Goal: Communication & Community: Answer question/provide support

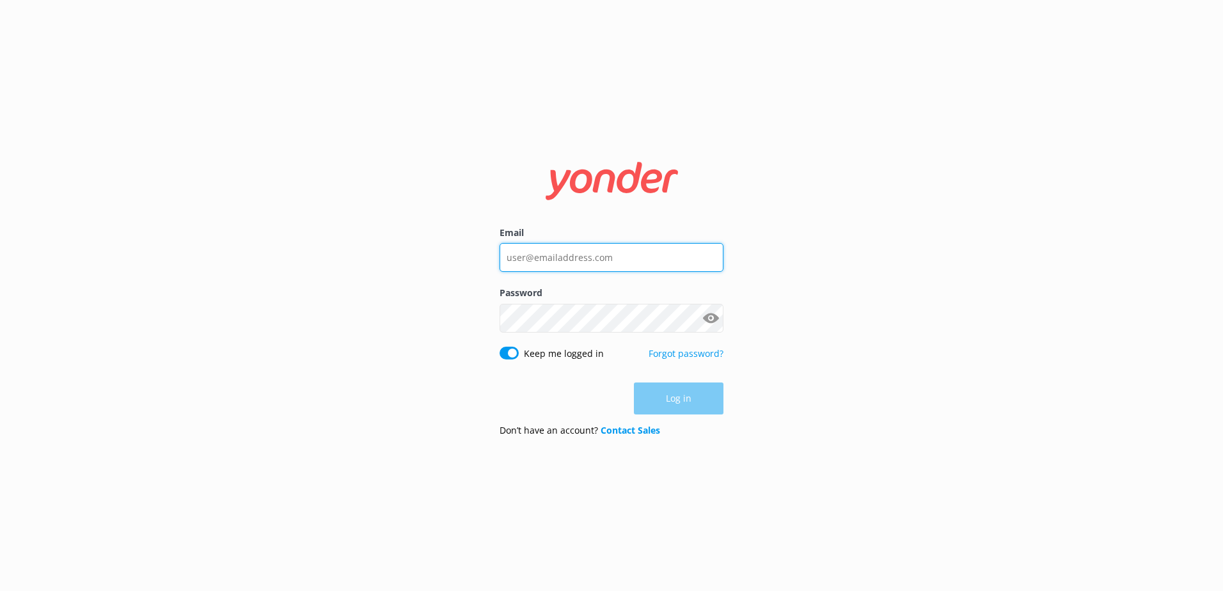
type input "[EMAIL_ADDRESS][DOMAIN_NAME]"
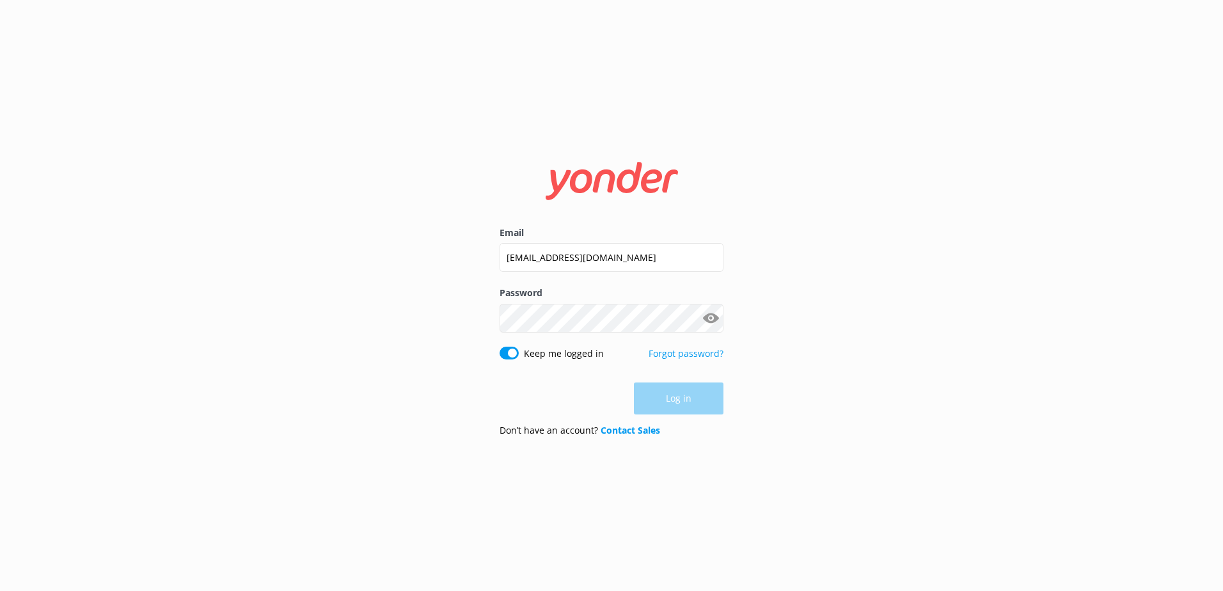
drag, startPoint x: 662, startPoint y: 405, endPoint x: 667, endPoint y: 411, distance: 8.2
click at [662, 404] on div "Log in" at bounding box center [612, 398] width 224 height 32
click at [678, 397] on button "Log in" at bounding box center [679, 399] width 90 height 32
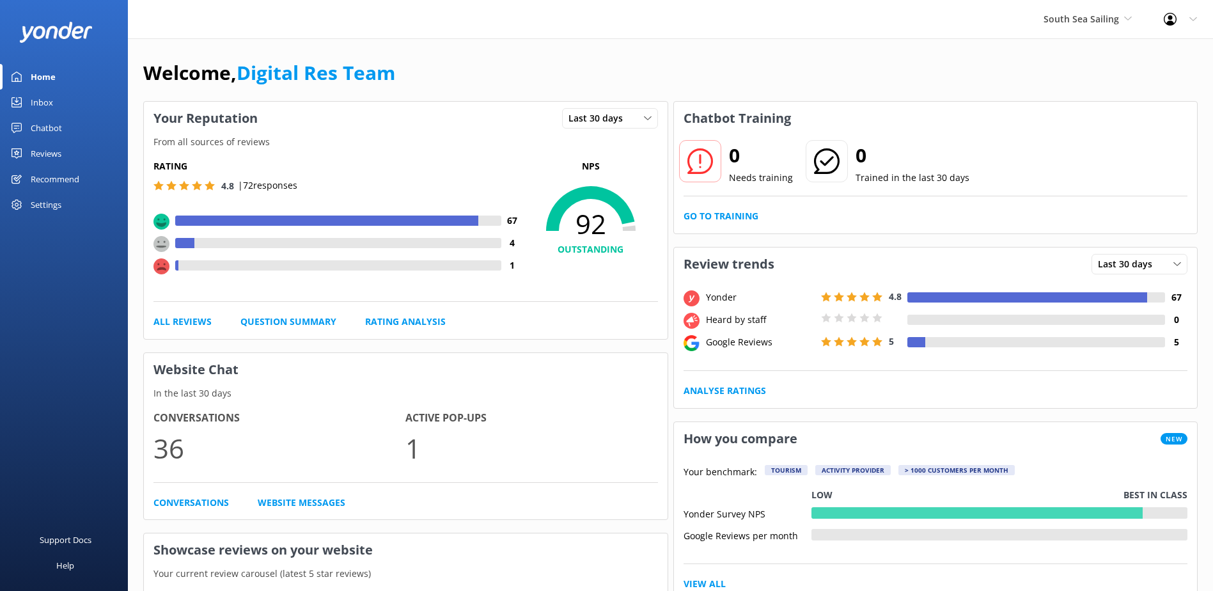
click at [42, 95] on div "Inbox" at bounding box center [42, 103] width 22 height 26
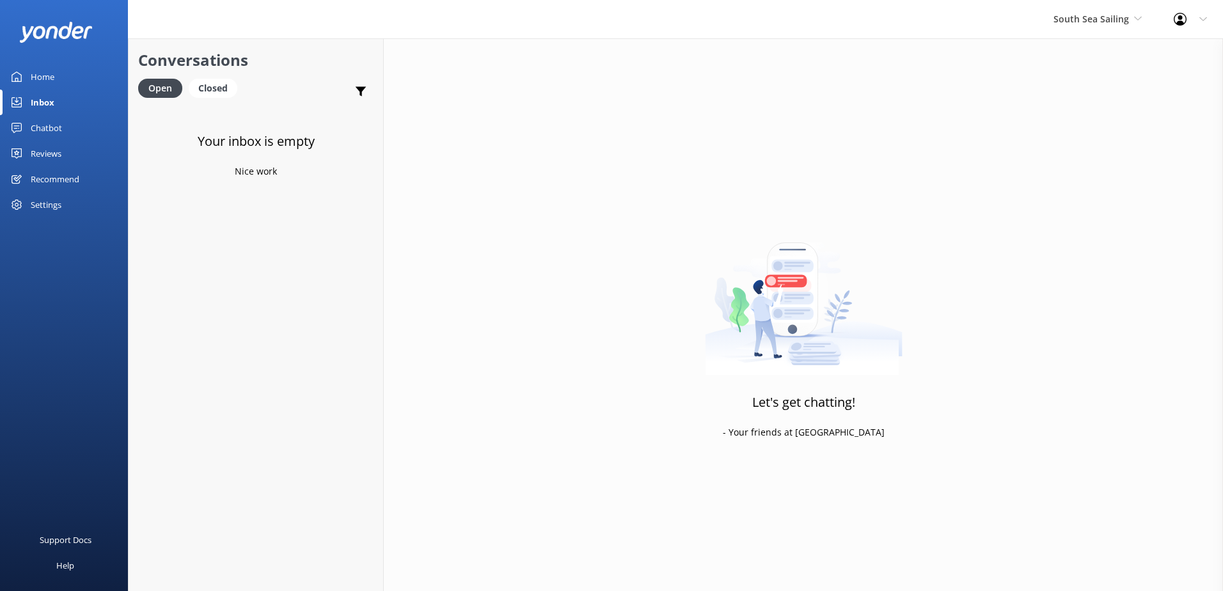
click at [1140, 15] on icon at bounding box center [1138, 19] width 8 height 8
click at [1122, 79] on link "South Sea Cruises" at bounding box center [1101, 84] width 128 height 31
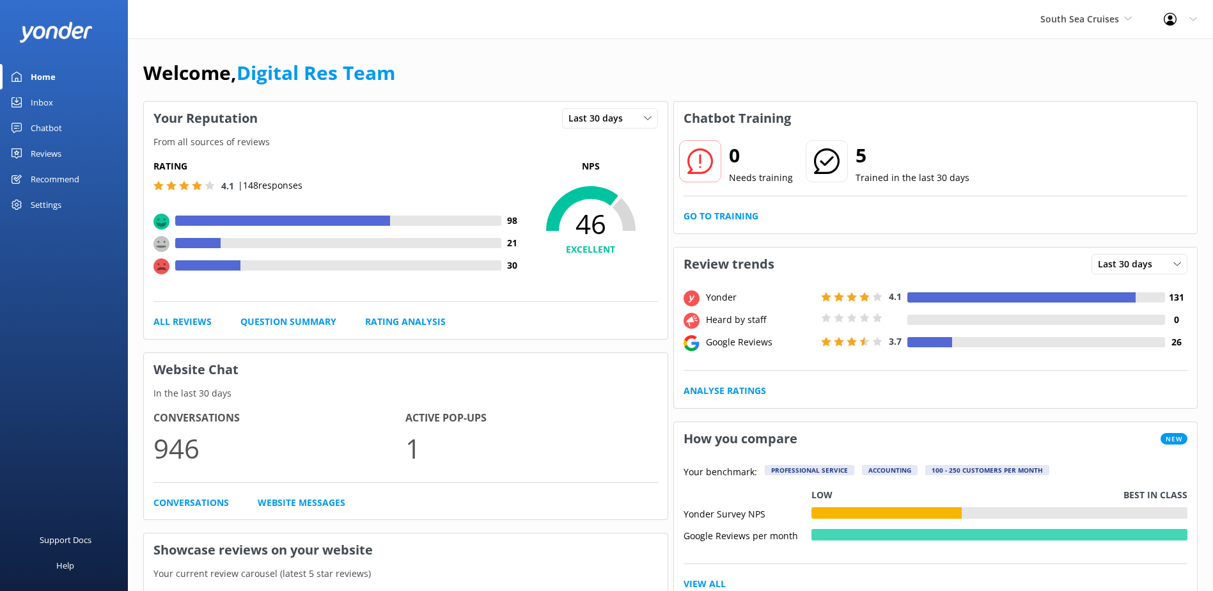
click at [58, 132] on div "Chatbot" at bounding box center [46, 128] width 31 height 26
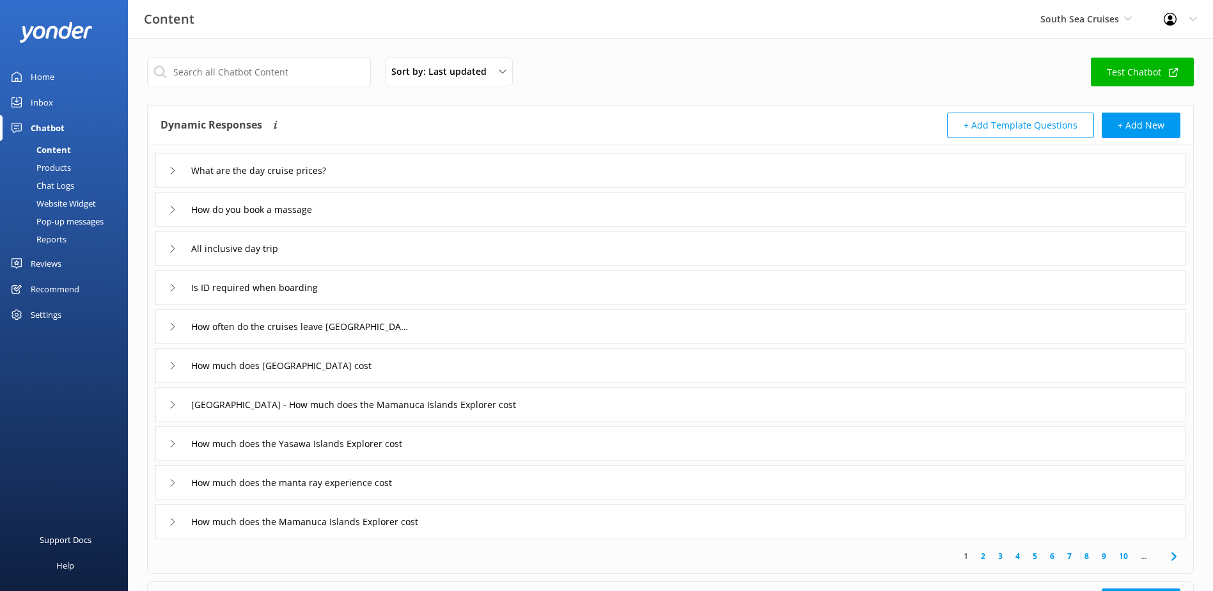
click at [68, 179] on div "Chat Logs" at bounding box center [41, 186] width 67 height 18
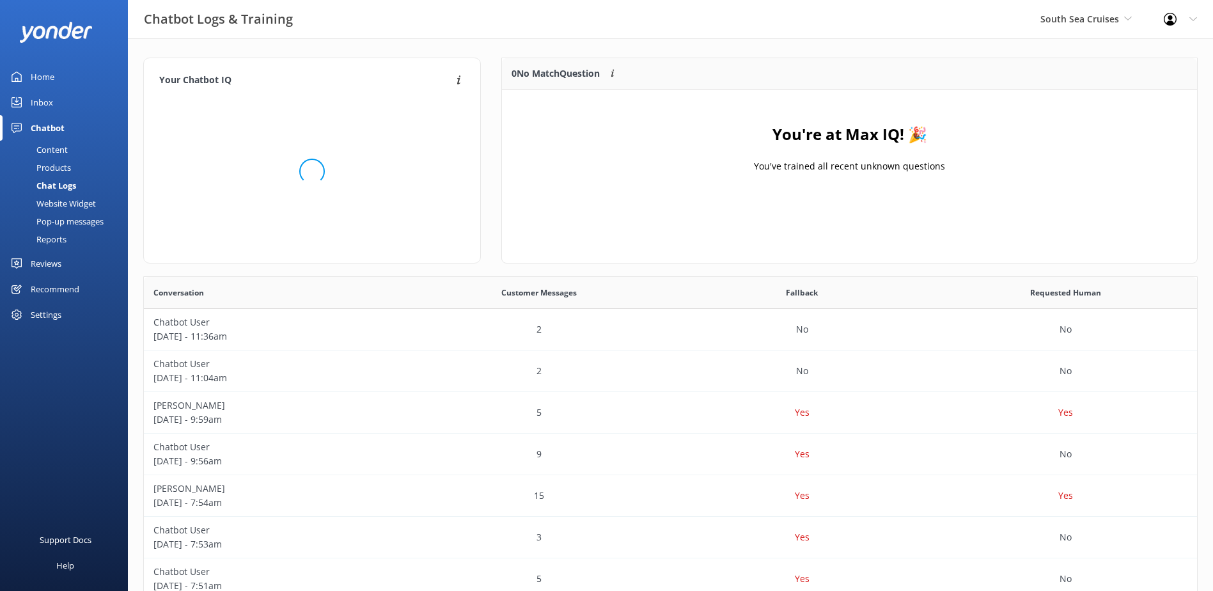
scroll to position [150, 685]
click at [43, 100] on div "Inbox" at bounding box center [42, 103] width 22 height 26
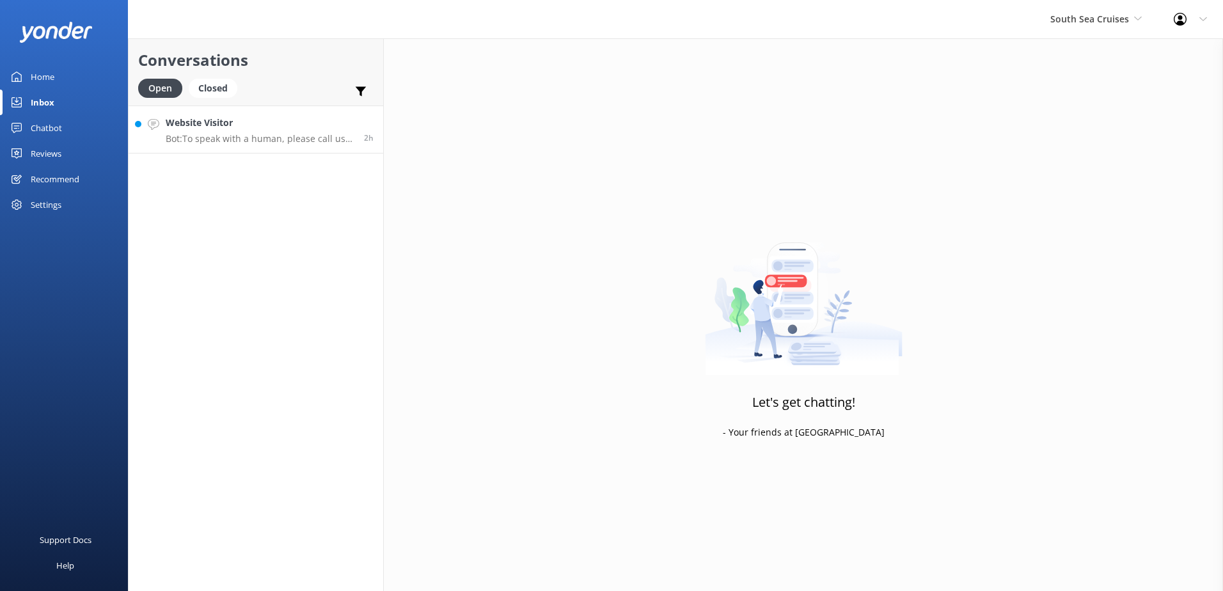
click at [313, 122] on h4 "Website Visitor" at bounding box center [260, 123] width 189 height 14
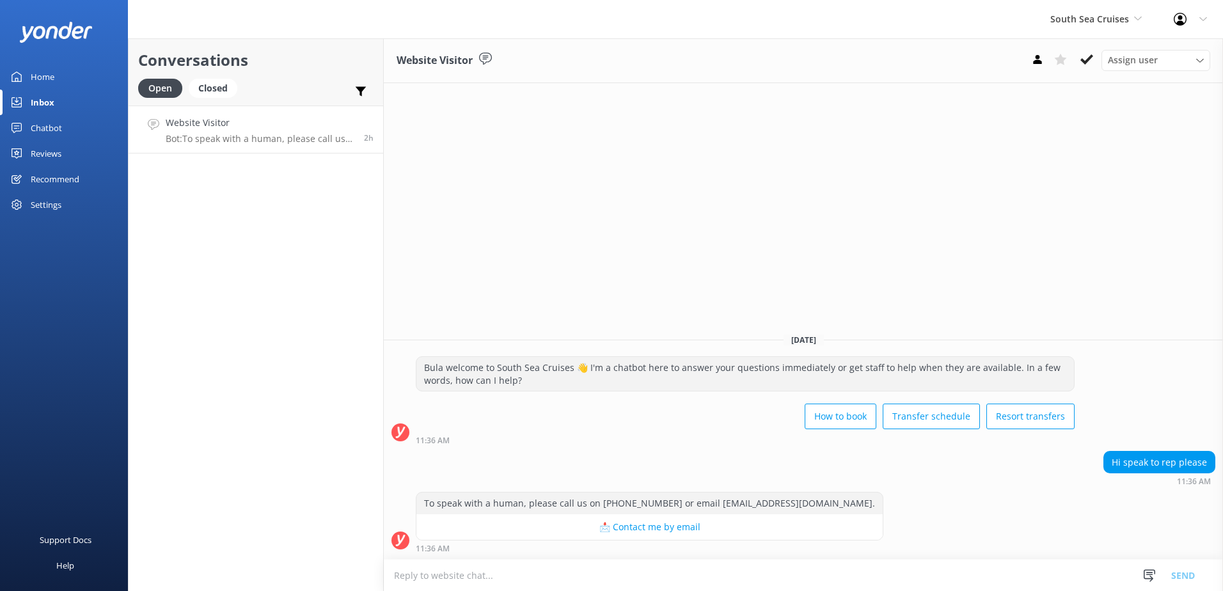
click at [485, 582] on textarea at bounding box center [803, 575] width 839 height 31
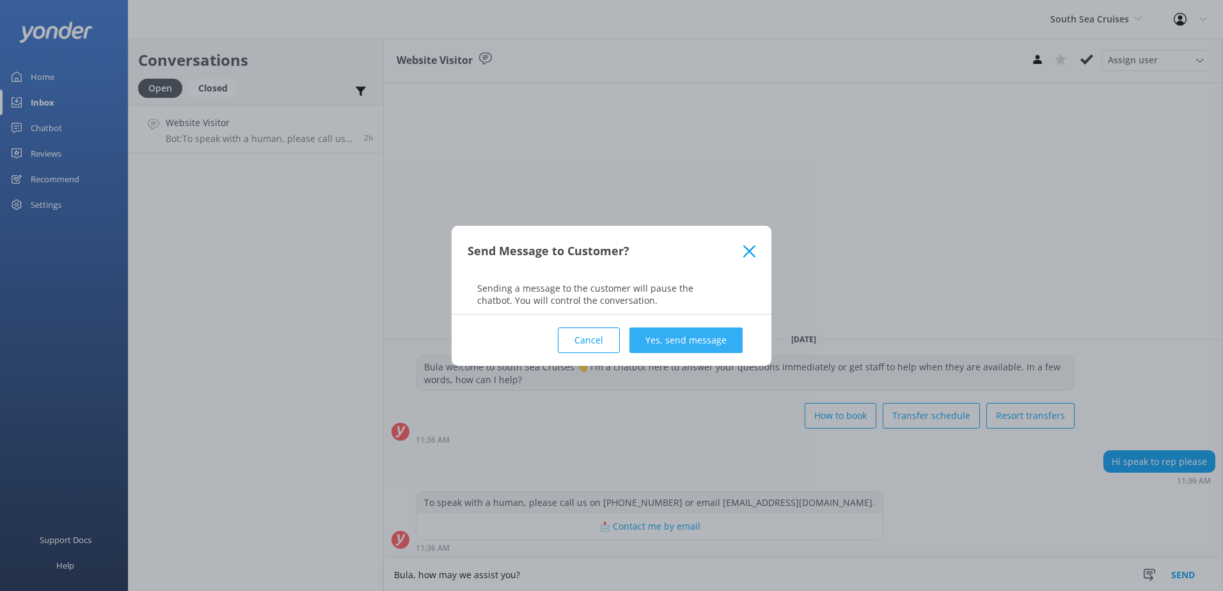
type textarea "Bula, how may we assist you?"
click at [675, 342] on button "Yes, send message" at bounding box center [685, 340] width 113 height 26
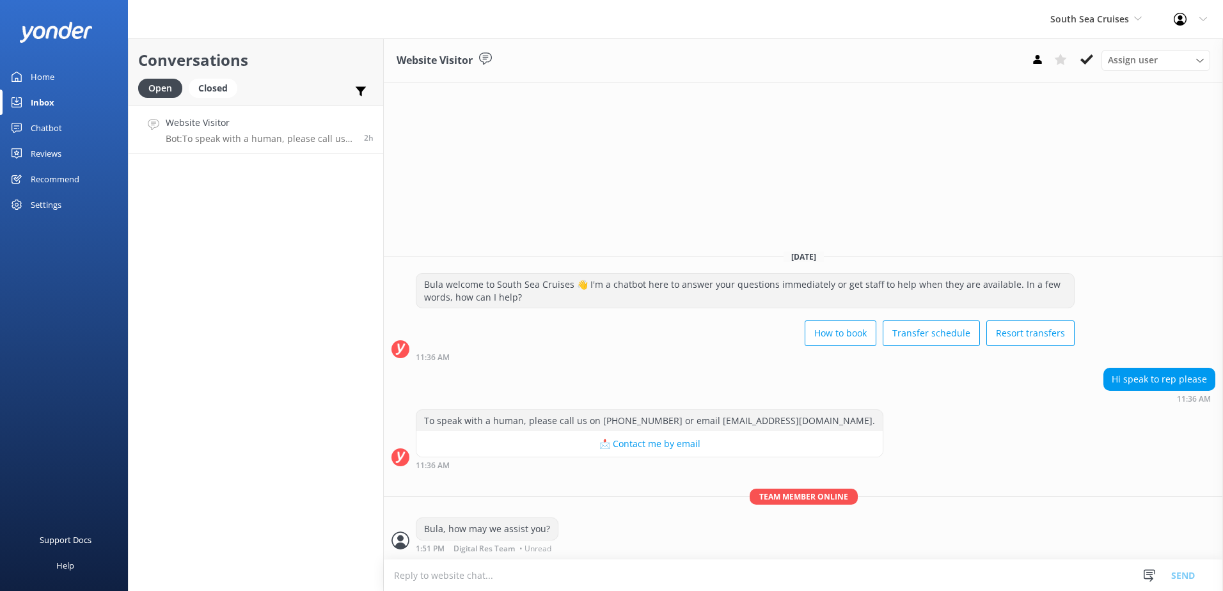
click at [1149, 19] on div "South Sea Cruises South Sea Sailing South Sea Cruises Malamala Beach Club Aweso…" at bounding box center [1095, 19] width 123 height 38
click at [1112, 105] on link "Malamala Beach Club" at bounding box center [1098, 115] width 128 height 31
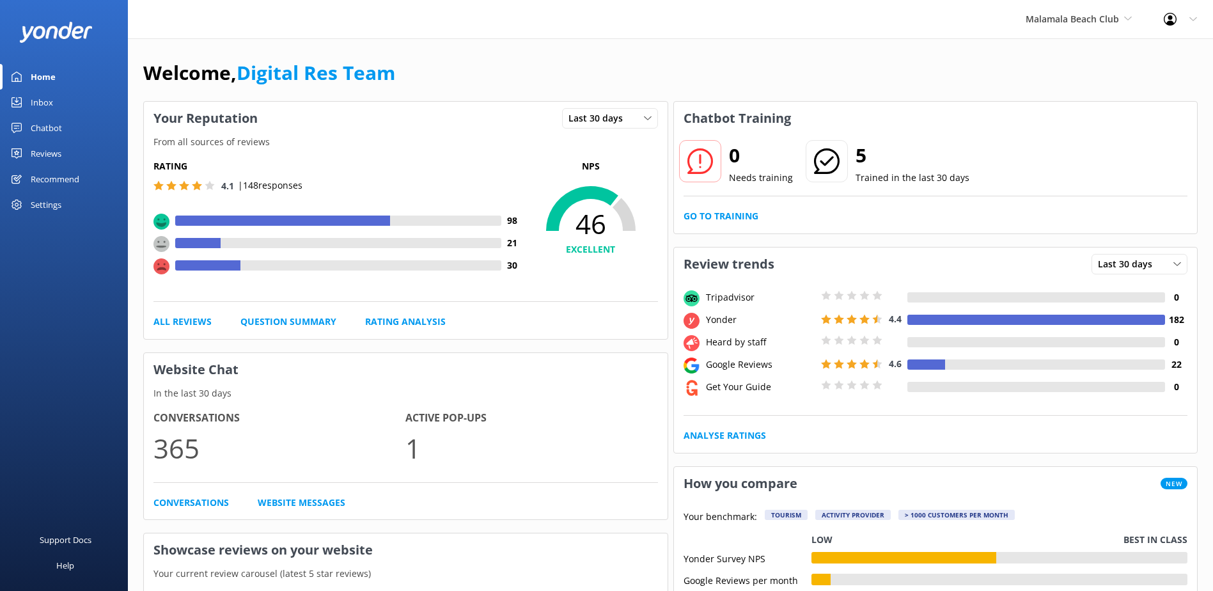
click at [45, 105] on div "Inbox" at bounding box center [42, 103] width 22 height 26
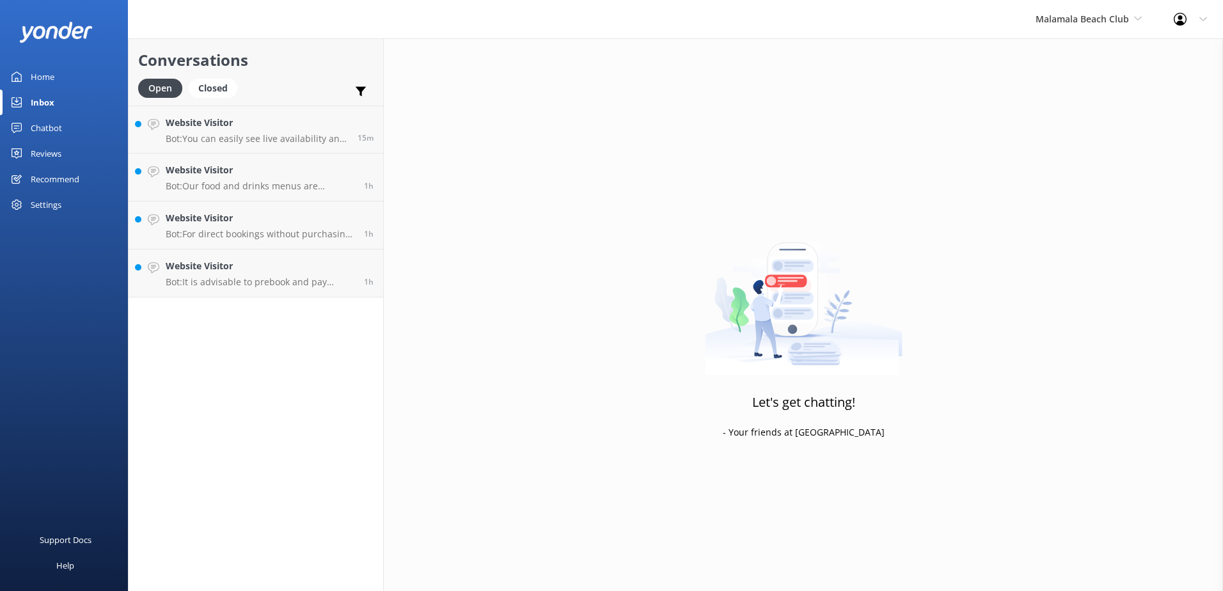
click at [57, 125] on div "Chatbot" at bounding box center [46, 128] width 31 height 26
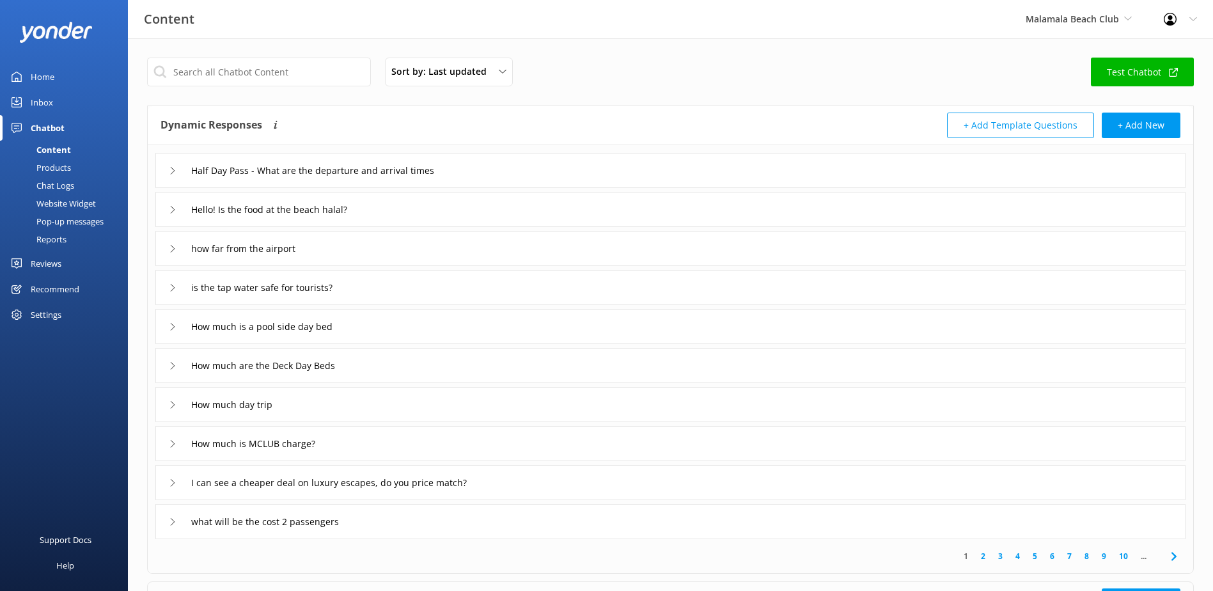
click at [58, 181] on div "Chat Logs" at bounding box center [41, 186] width 67 height 18
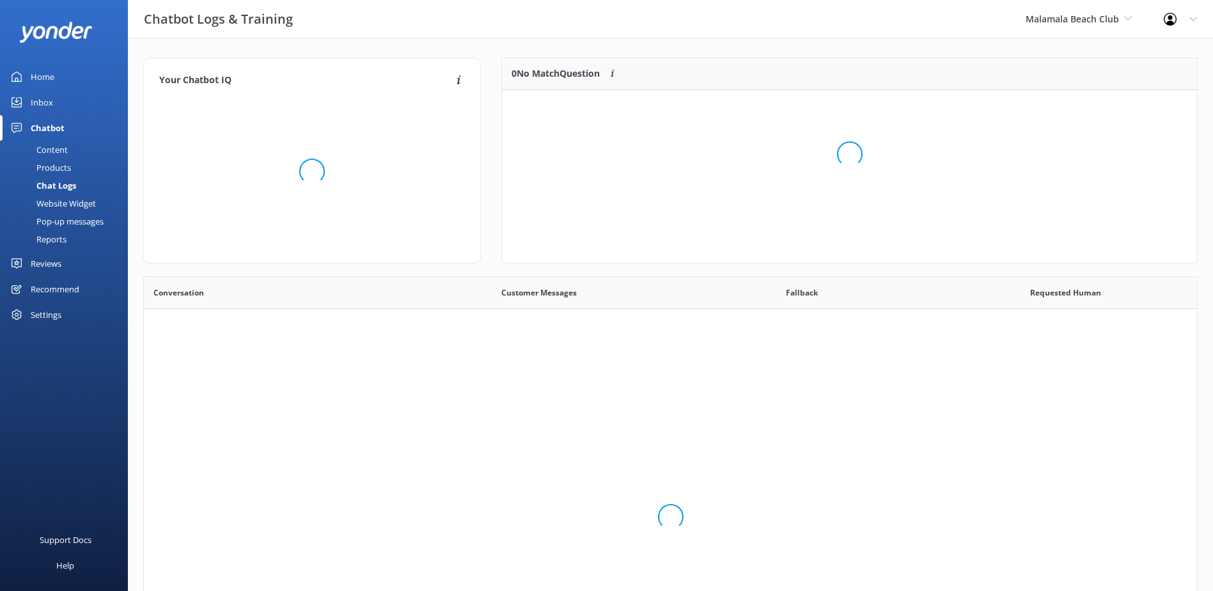
scroll to position [439, 1044]
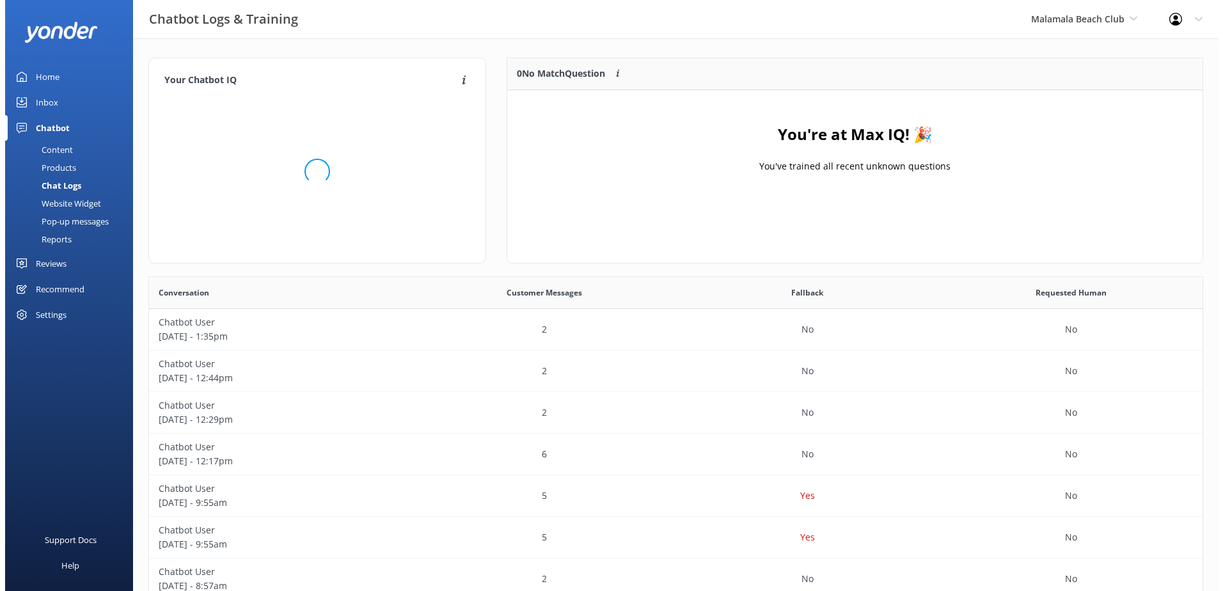
scroll to position [150, 685]
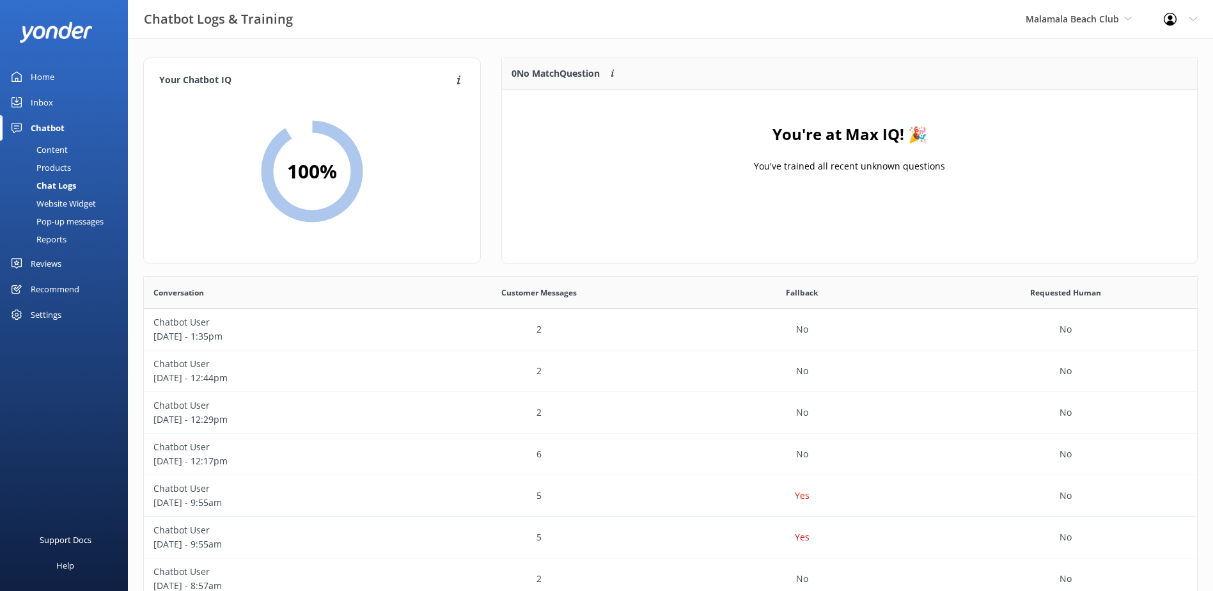
click at [43, 104] on div "Inbox" at bounding box center [42, 103] width 22 height 26
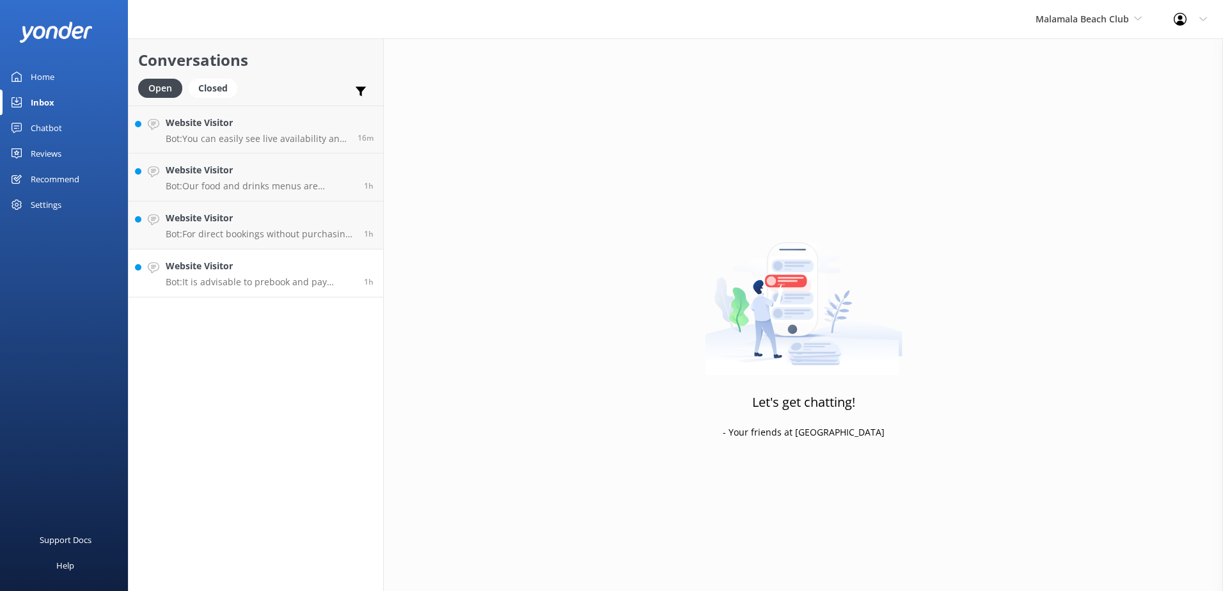
click at [318, 271] on h4 "Website Visitor" at bounding box center [260, 266] width 189 height 14
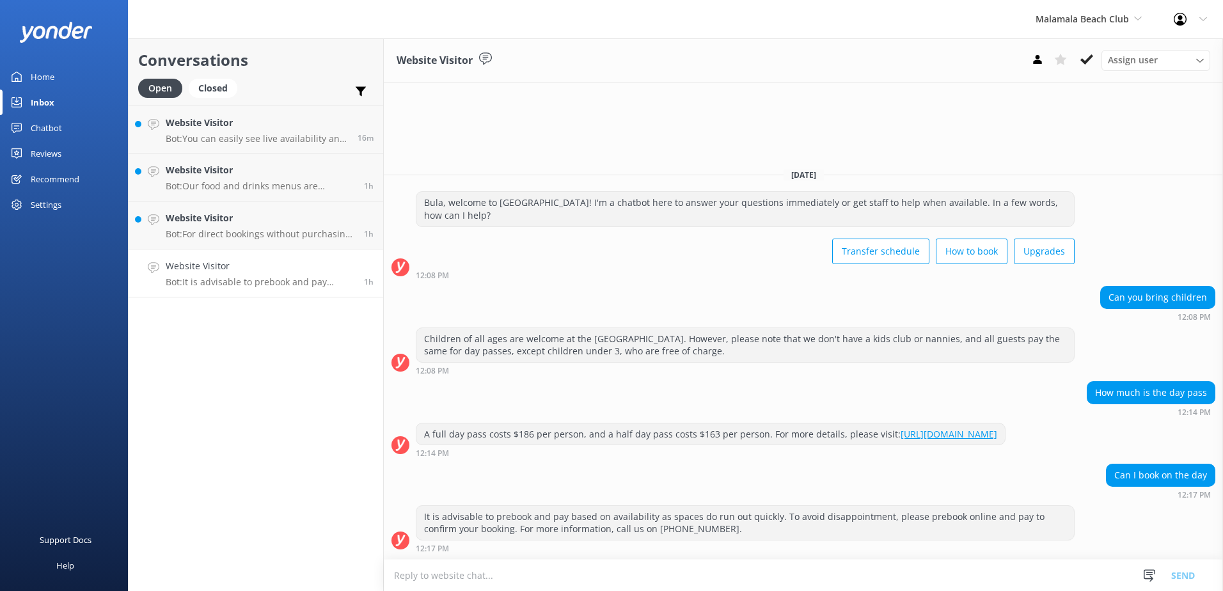
click at [1084, 65] on icon at bounding box center [1086, 59] width 13 height 13
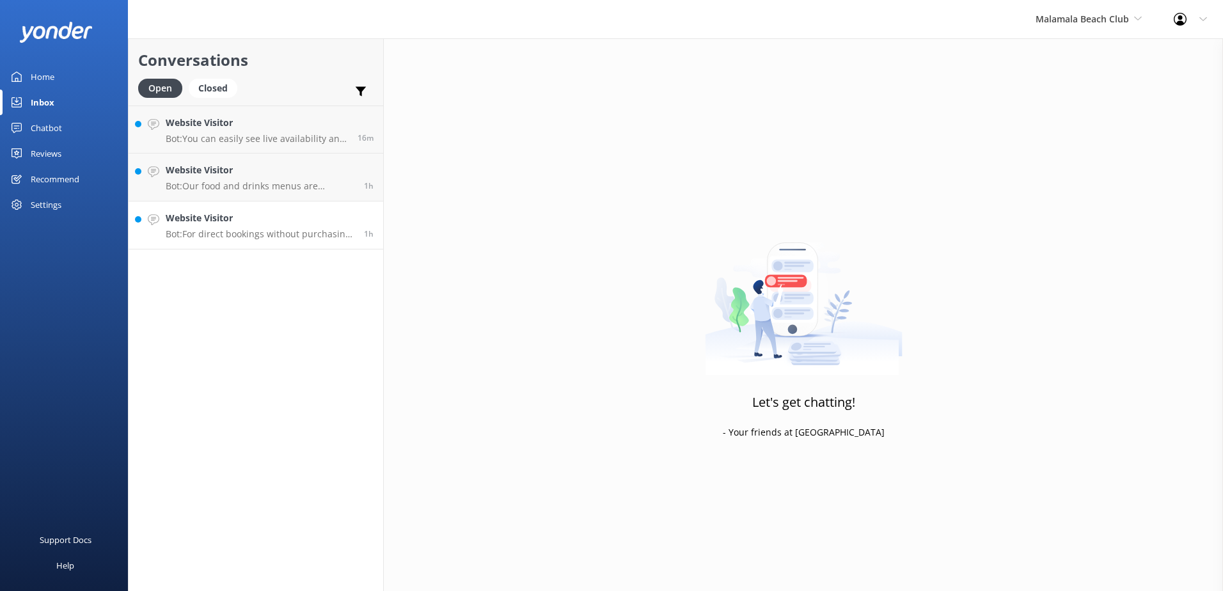
click at [308, 217] on h4 "Website Visitor" at bounding box center [260, 218] width 189 height 14
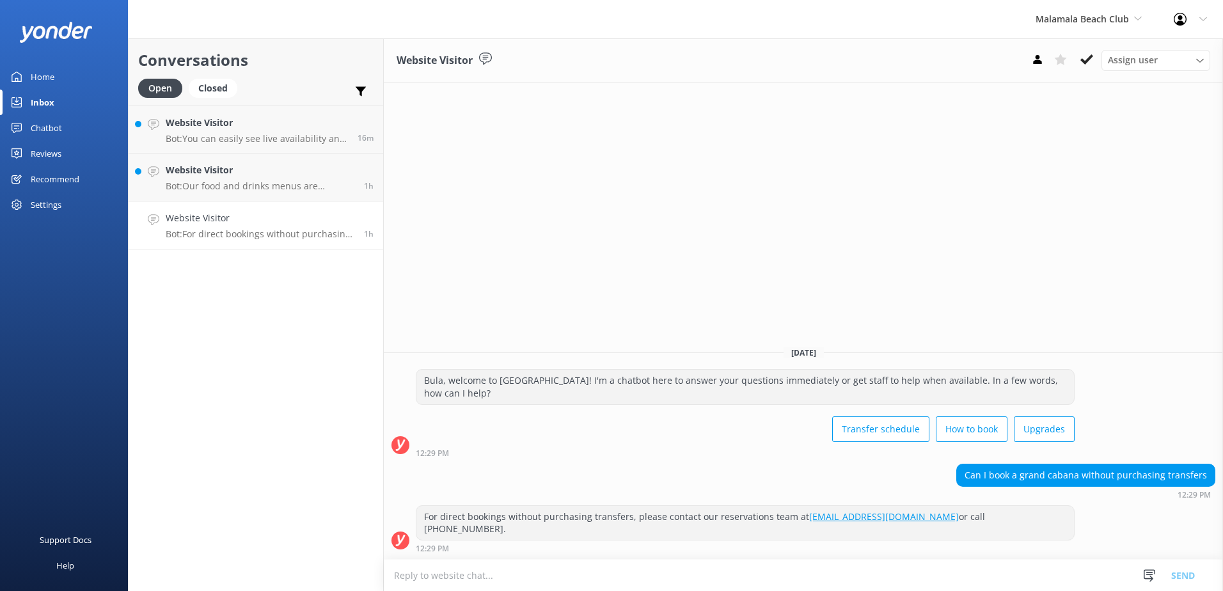
click at [462, 581] on textarea at bounding box center [803, 575] width 839 height 31
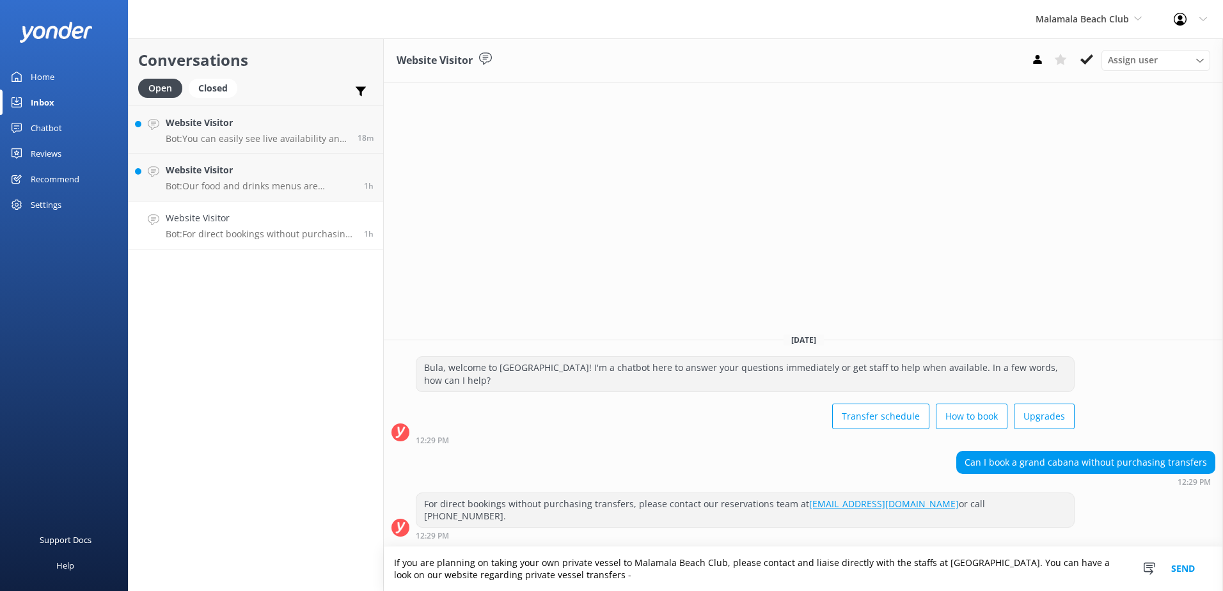
paste textarea "https://www.malamalabeachclub.com/private-vessels"
type textarea "If you are planning on taking your own private vessel to Malamala Beach Club, p…"
click at [1176, 566] on button "Send" at bounding box center [1183, 569] width 48 height 44
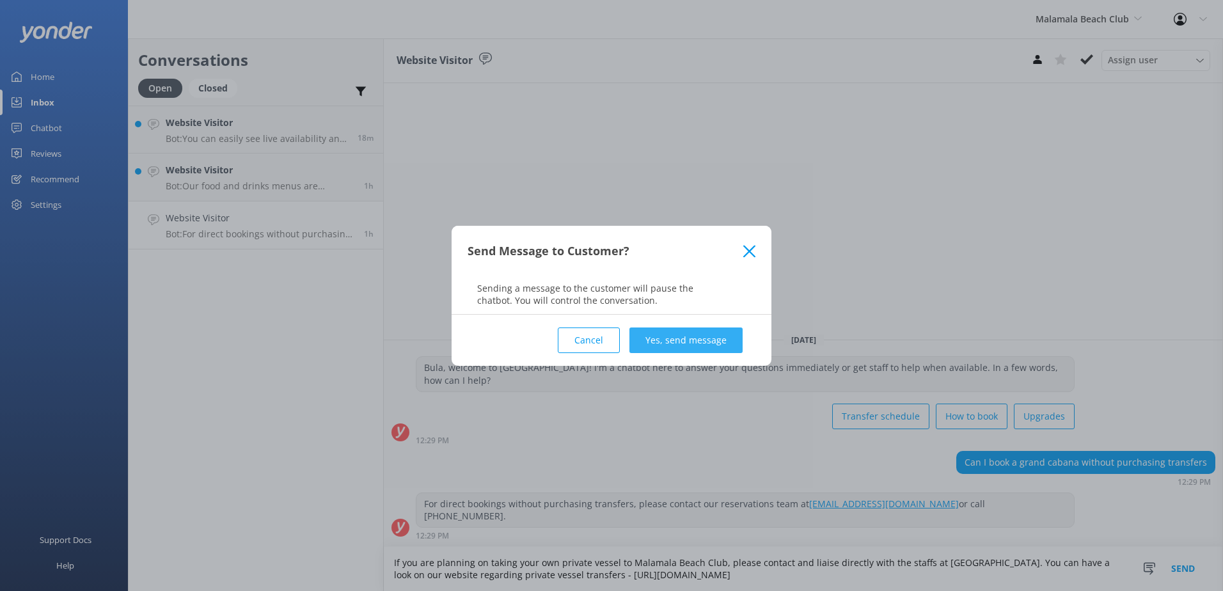
click at [719, 340] on button "Yes, send message" at bounding box center [685, 340] width 113 height 26
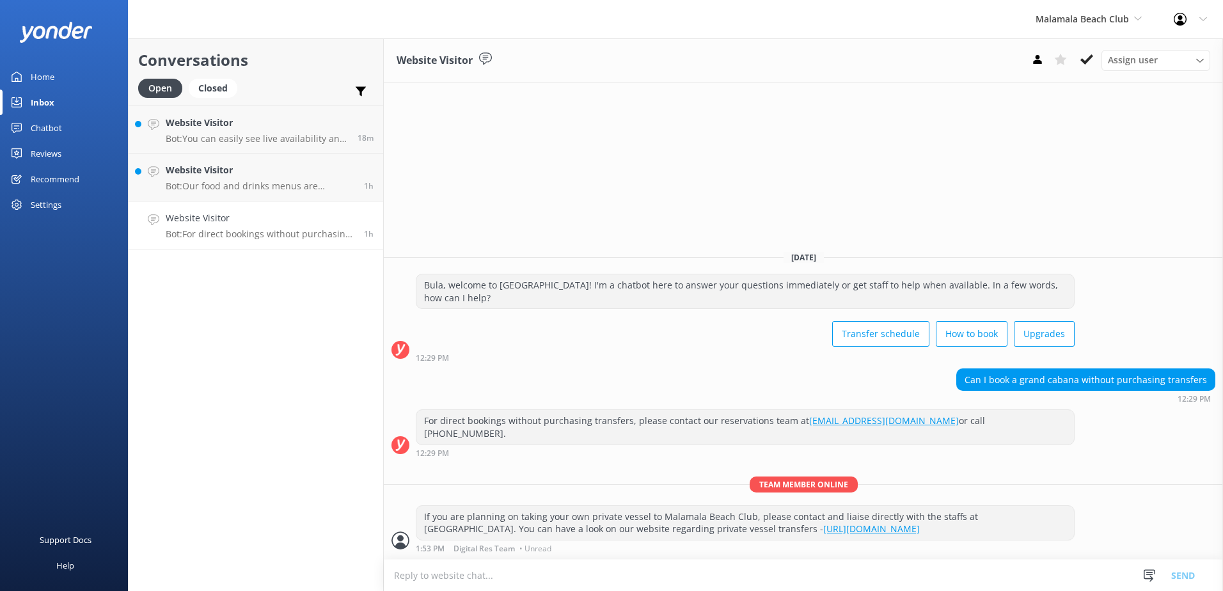
click at [553, 572] on textarea at bounding box center [803, 575] width 839 height 31
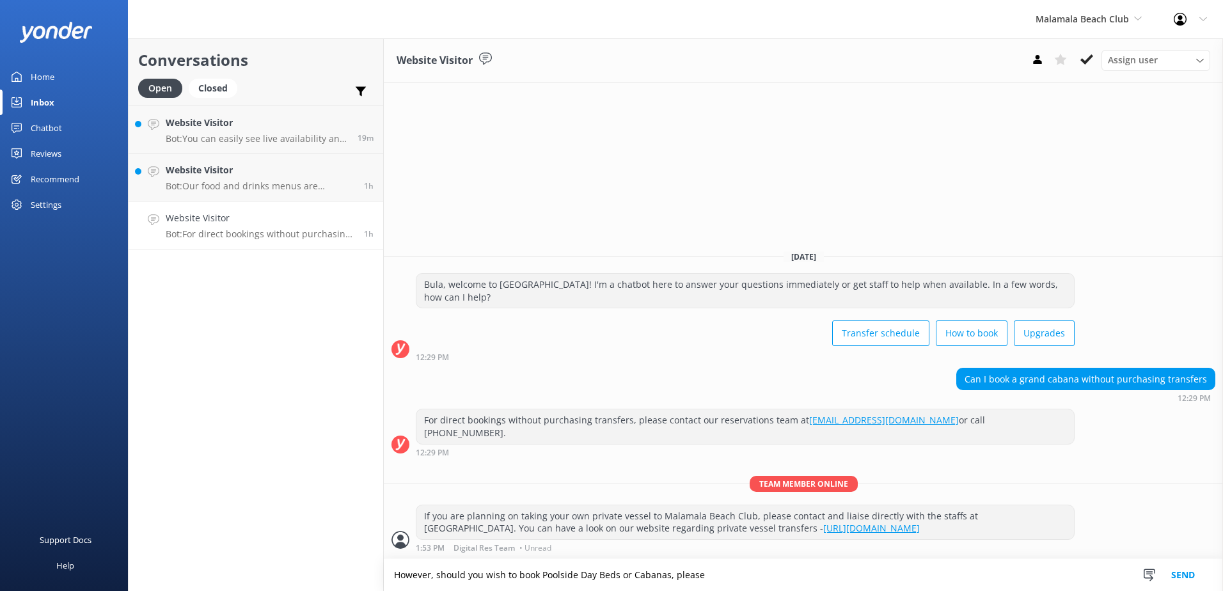
click at [542, 571] on textarea "However, should you wish to book Poolside Day Beds or Cabanas, please" at bounding box center [803, 575] width 839 height 32
click at [721, 578] on textarea "However, should you wish to book any Poolside Day Beds or Cabanas, please" at bounding box center [803, 575] width 839 height 32
type textarea "However, should you wish to book any Poolside Day Beds or Cabanas, we'd be happ…"
click at [1181, 576] on button "Send" at bounding box center [1183, 575] width 48 height 32
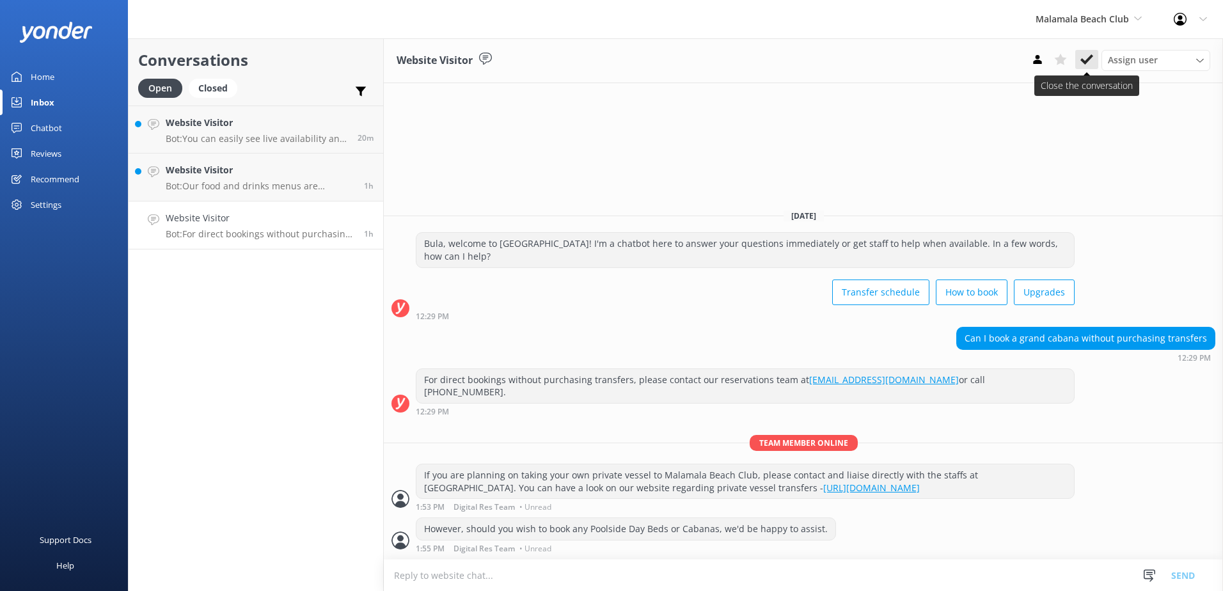
click at [1089, 59] on use at bounding box center [1086, 59] width 13 height 10
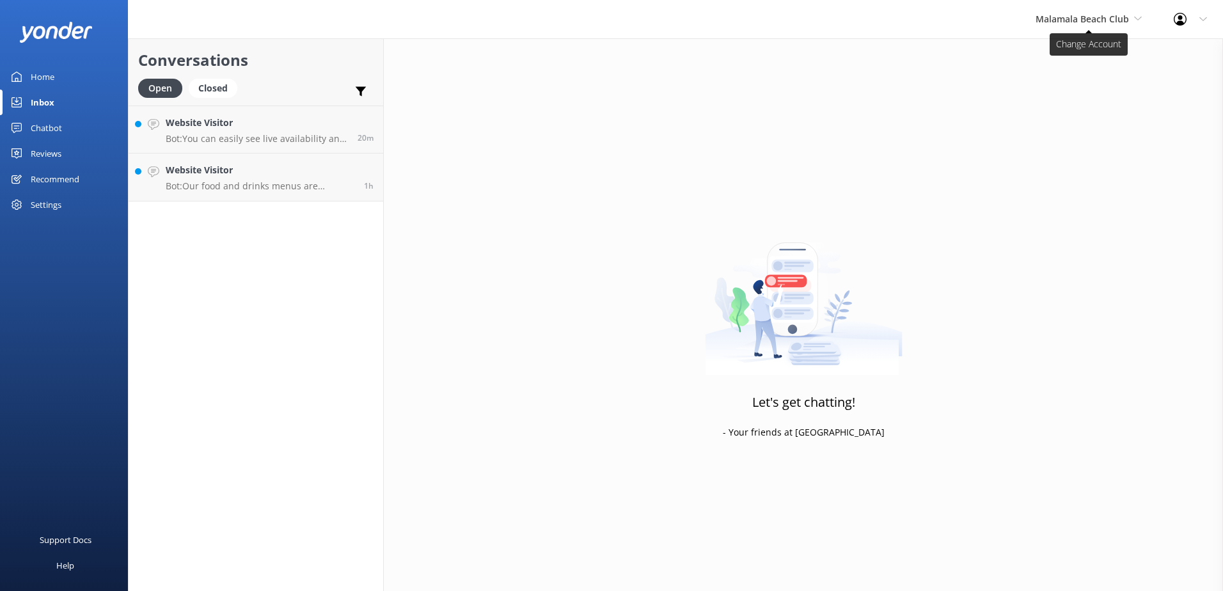
click at [1126, 20] on span "Malamala Beach Club" at bounding box center [1081, 19] width 93 height 12
click at [613, 138] on div "Let's get chatting! - Your friends at Yonder" at bounding box center [803, 333] width 839 height 591
click at [315, 172] on h4 "Website Visitor" at bounding box center [260, 170] width 189 height 14
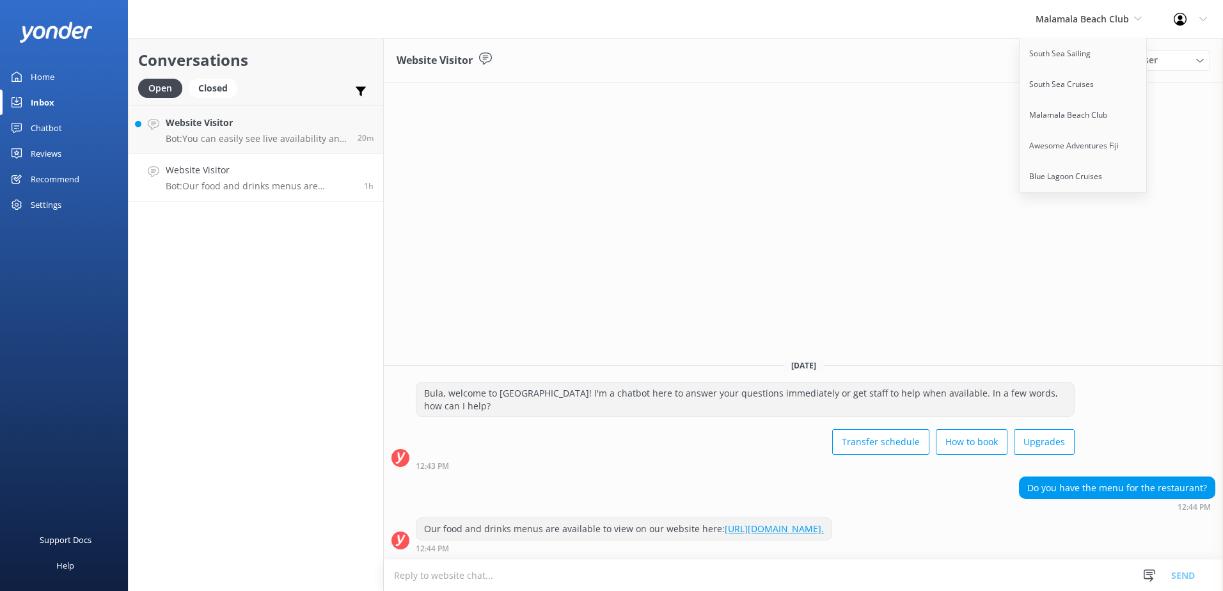
click at [881, 277] on div "Website Visitor Assign user Sonya Alyssa Digital Res Team Asena Naweilulu Miri …" at bounding box center [803, 314] width 839 height 553
click at [824, 526] on link "https://www.malamalabeachclub.com/eat-drink." at bounding box center [774, 529] width 99 height 12
drag, startPoint x: 628, startPoint y: 578, endPoint x: 619, endPoint y: 579, distance: 9.0
click at [628, 578] on textarea at bounding box center [803, 575] width 839 height 31
paste textarea "https://www.malamalabeachclub.com/eat-drink"
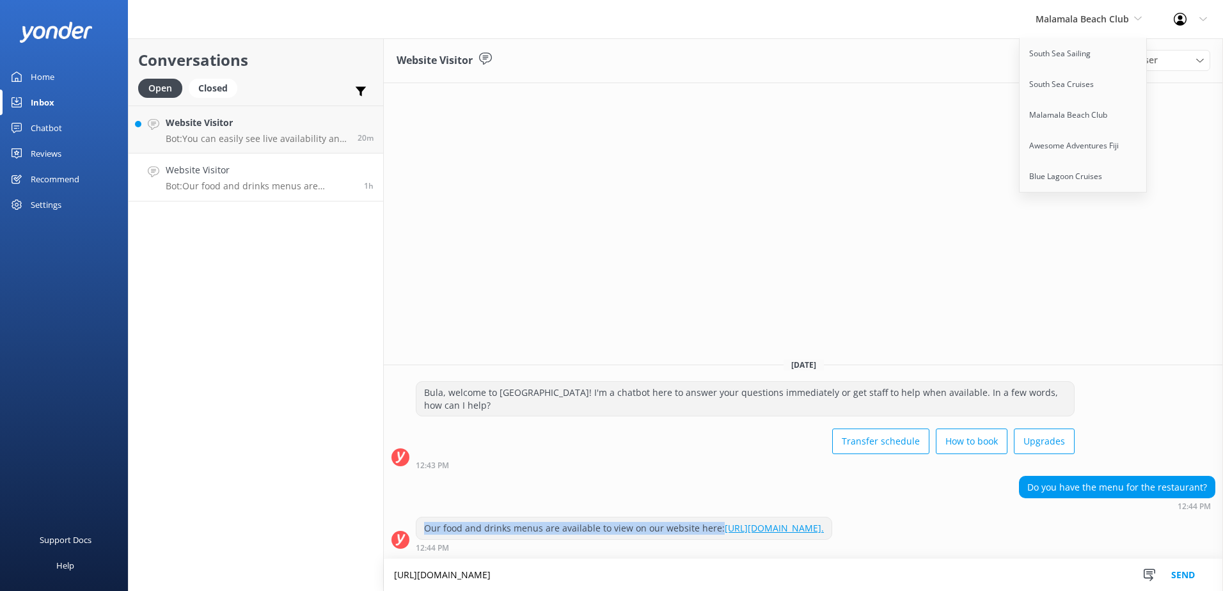
drag, startPoint x: 422, startPoint y: 529, endPoint x: 714, endPoint y: 533, distance: 291.7
click at [714, 533] on div "Our food and drinks menus are available to view on our website here: https://ww…" at bounding box center [623, 528] width 415 height 22
copy div "Our food and drinks menus are available to view on our website here:"
click at [395, 578] on textarea "https://www.malamalabeachclub.com/eat-drink" at bounding box center [803, 575] width 839 height 32
paste textarea "Our food and drinks menus are available to view on our website here:"
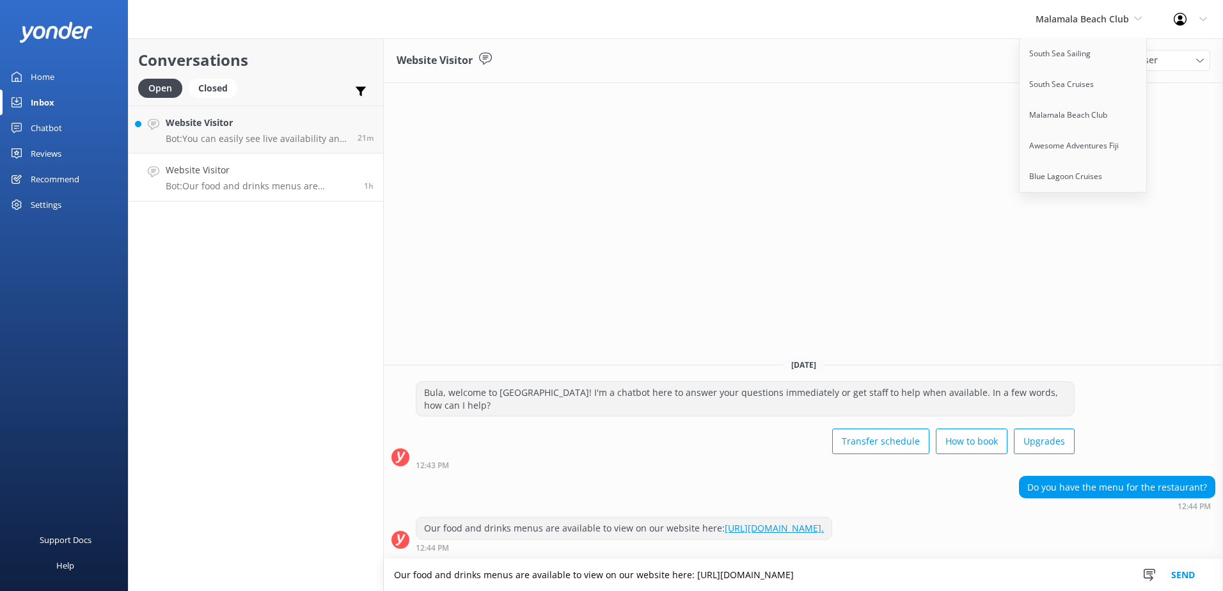
drag, startPoint x: 688, startPoint y: 575, endPoint x: 976, endPoint y: 585, distance: 288.6
click at [976, 584] on textarea "Our food and drinks menus are available to view on our website here: https://ww…" at bounding box center [803, 575] width 839 height 32
paste textarea "issuu.com/marinetourismholdings/docs/mbc20049_full_menu_booklet_8pp_dl_final_di…"
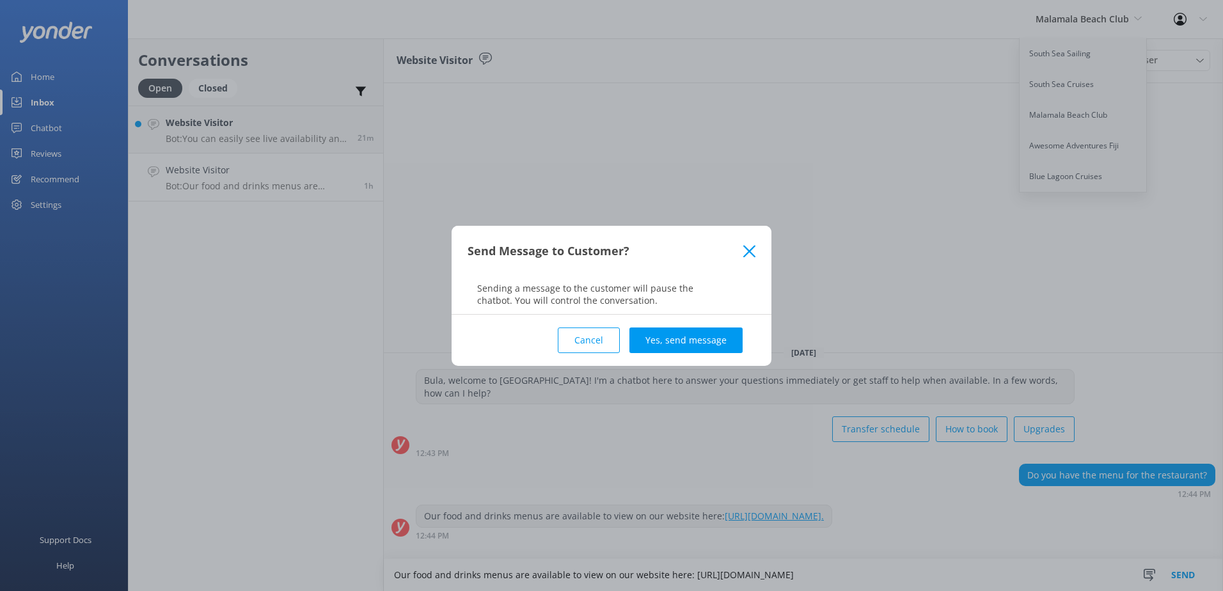
type textarea "Our food and drinks menus are available to view on our website here: https://is…"
click at [675, 319] on div "Cancel Yes, send message" at bounding box center [612, 340] width 288 height 51
click at [681, 342] on button "Yes, send message" at bounding box center [685, 340] width 113 height 26
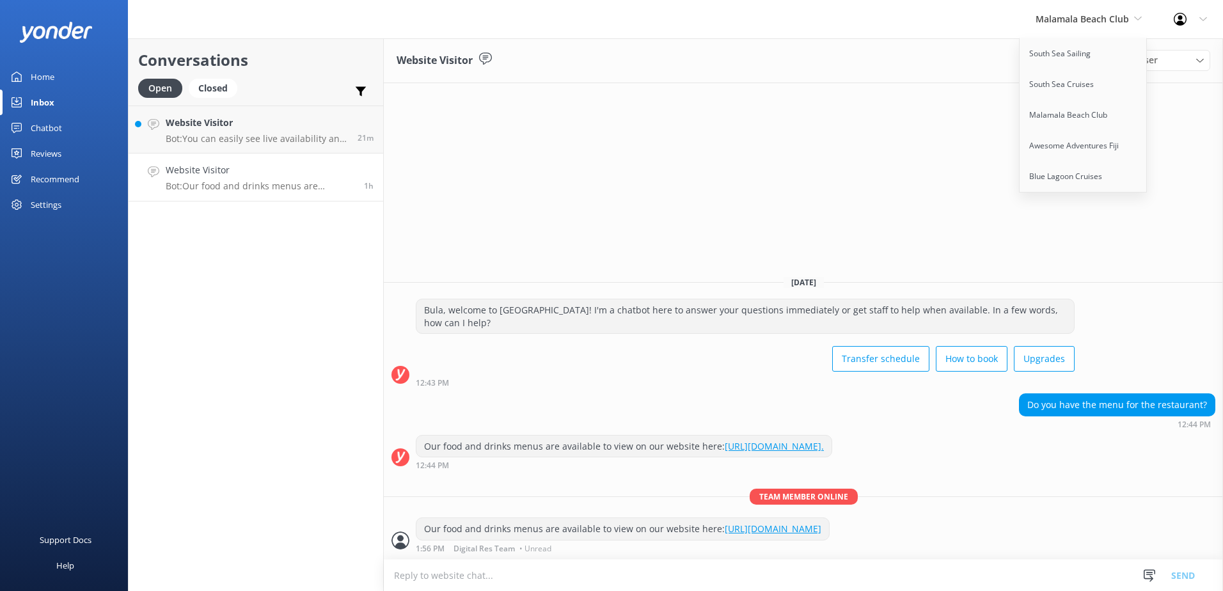
click at [725, 527] on link "https://issuu.com/marinetourismholdings/docs/mbc20049_full_menu_booklet_8pp_dl_…" at bounding box center [773, 529] width 97 height 12
click at [853, 110] on div "Website Visitor Assign user Sonya Alyssa Digital Res Team Asena Naweilulu Miri …" at bounding box center [803, 314] width 839 height 553
click at [264, 109] on link "Website Visitor Me: Our food and drinks menus are available to view on our webs…" at bounding box center [256, 130] width 255 height 48
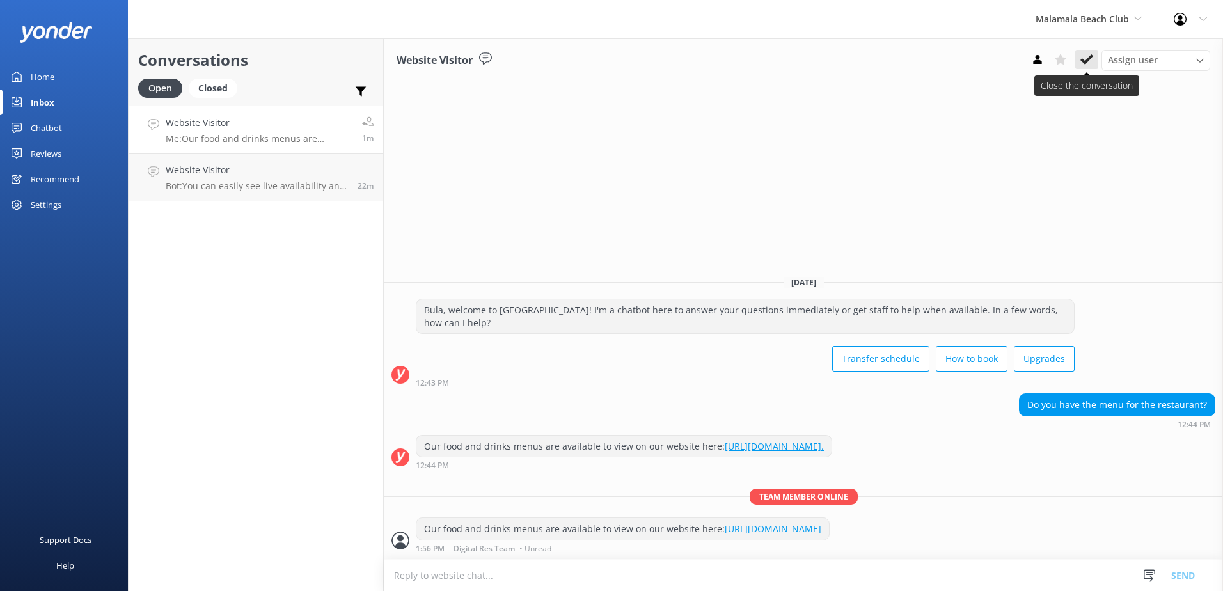
click at [1087, 59] on use at bounding box center [1086, 59] width 13 height 10
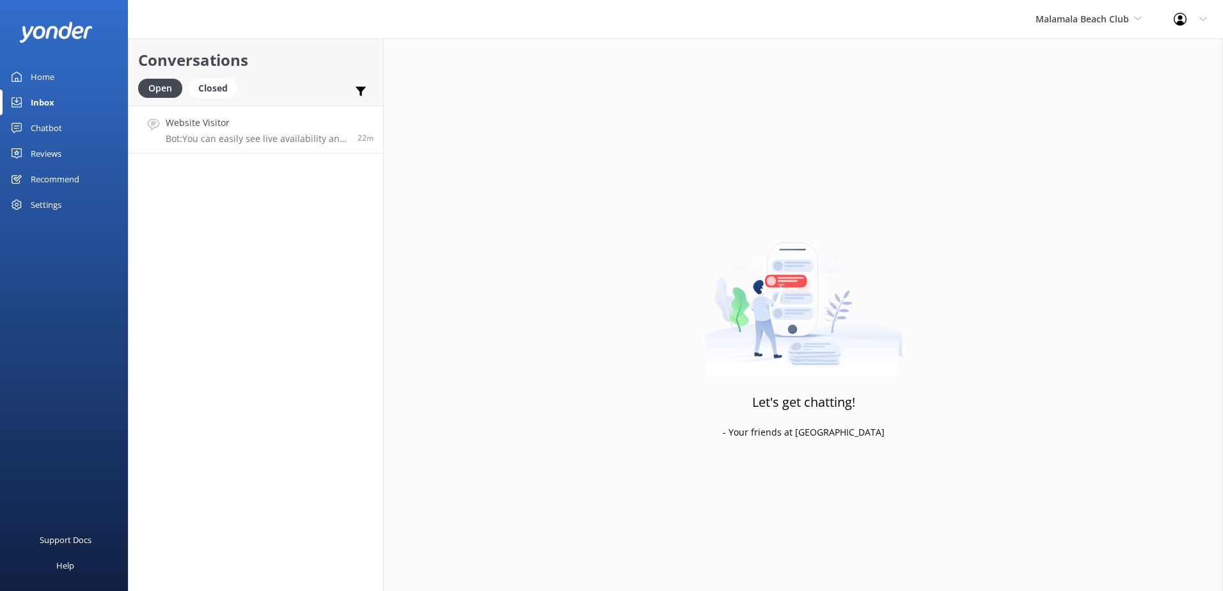
click at [313, 133] on p "Bot: You can easily see live availability and book online at [URL][DOMAIN_NAME]…" at bounding box center [257, 139] width 182 height 12
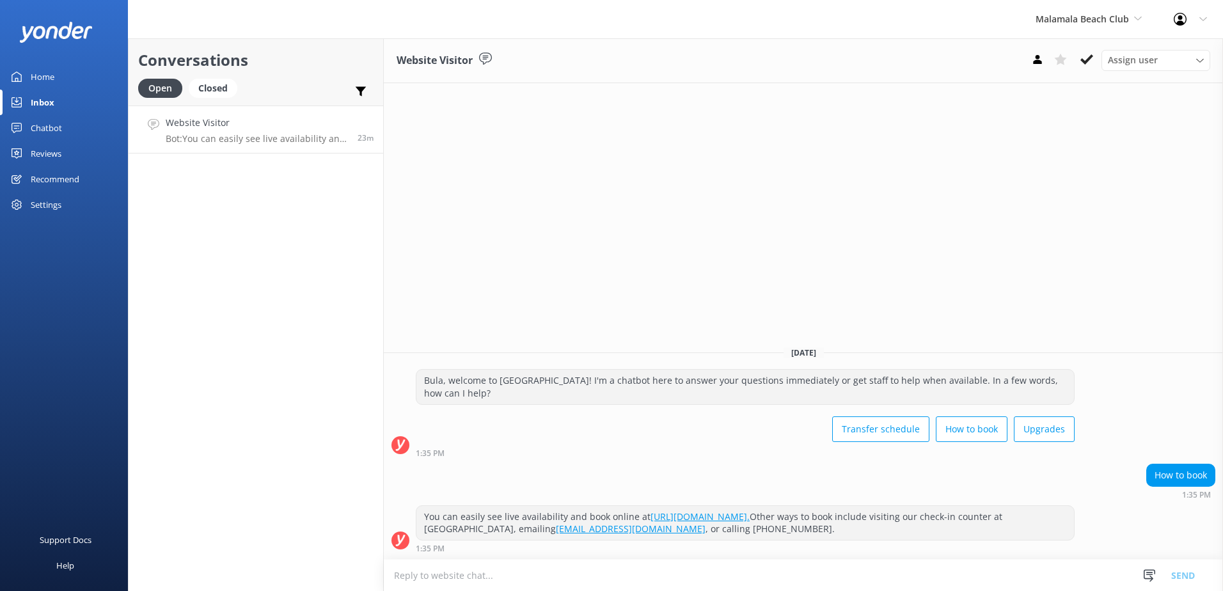
click at [750, 514] on link "[URL][DOMAIN_NAME]." at bounding box center [699, 516] width 99 height 12
click at [558, 575] on textarea at bounding box center [803, 575] width 839 height 31
drag, startPoint x: 425, startPoint y: 515, endPoint x: 541, endPoint y: 519, distance: 116.5
click at [541, 519] on div "You can easily see live availability and book online at https://secure.malamala…" at bounding box center [744, 522] width 657 height 34
drag, startPoint x: 541, startPoint y: 519, endPoint x: 542, endPoint y: 458, distance: 60.8
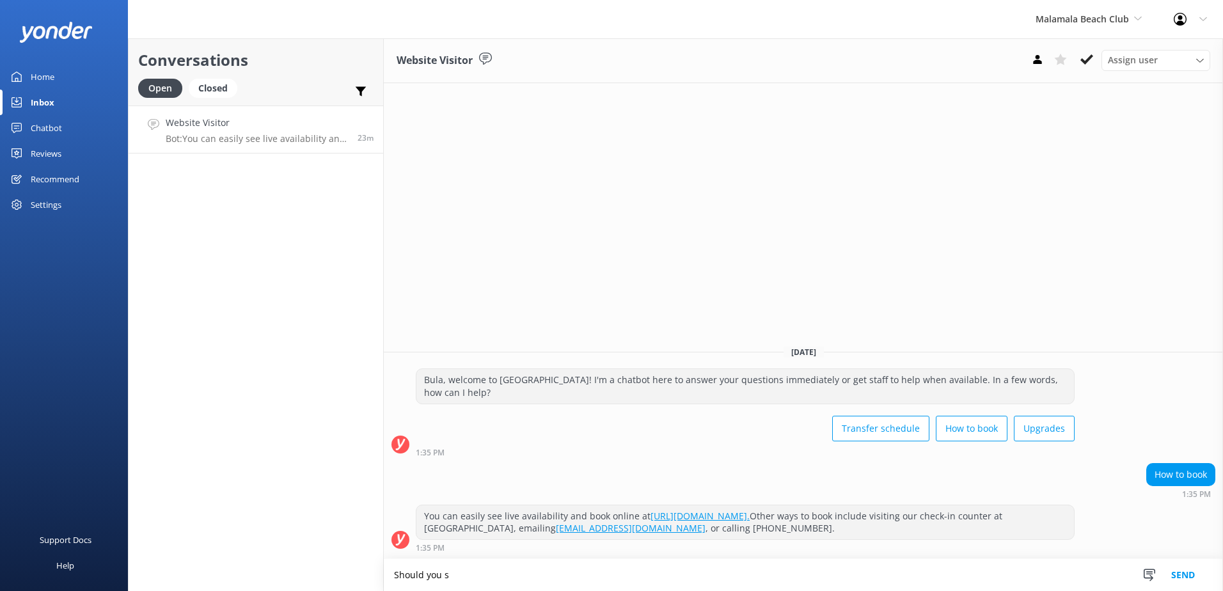
click at [542, 458] on div "Bula, welcome to Malamala Beach Club! I'm a chatbot here to answer your questio…" at bounding box center [803, 415] width 839 height 95
click at [462, 576] on textarea "Should you s" at bounding box center [803, 575] width 839 height 32
paste textarea "https://southseacruisesfiji.com/day-trips/malamala-beach-club/"
drag, startPoint x: 397, startPoint y: 571, endPoint x: 460, endPoint y: 574, distance: 64.0
click at [460, 574] on textarea "Should you wish to book, you may do so over our South Sea Cruises Malamala Beac…" at bounding box center [803, 575] width 839 height 32
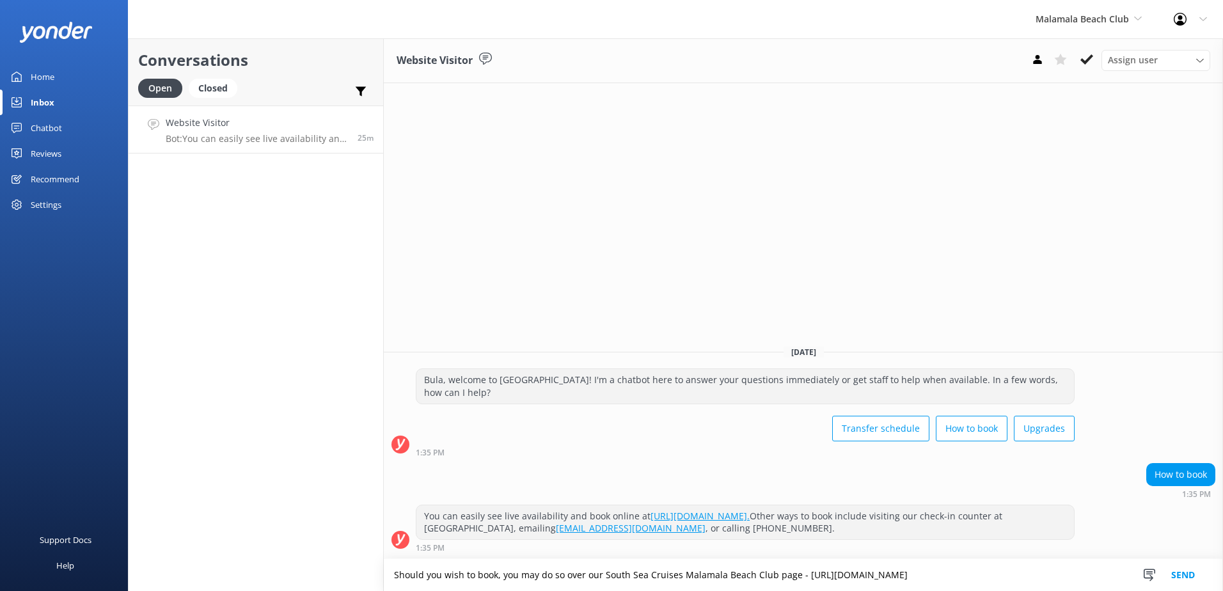
drag, startPoint x: 395, startPoint y: 571, endPoint x: 1134, endPoint y: 571, distance: 738.7
click at [1134, 571] on form "Should you wish to book, you may do so over our South Sea Cruises Malamala Beac…" at bounding box center [803, 574] width 839 height 33
click at [911, 563] on textarea "Should you wish to book, you may do so over our South Sea Cruises Malamala Beac…" at bounding box center [803, 575] width 839 height 32
type textarea "Should you wish to book, you may do so over our South Sea Cruises Malamala Beac…"
click at [1183, 575] on button "Send" at bounding box center [1183, 575] width 48 height 32
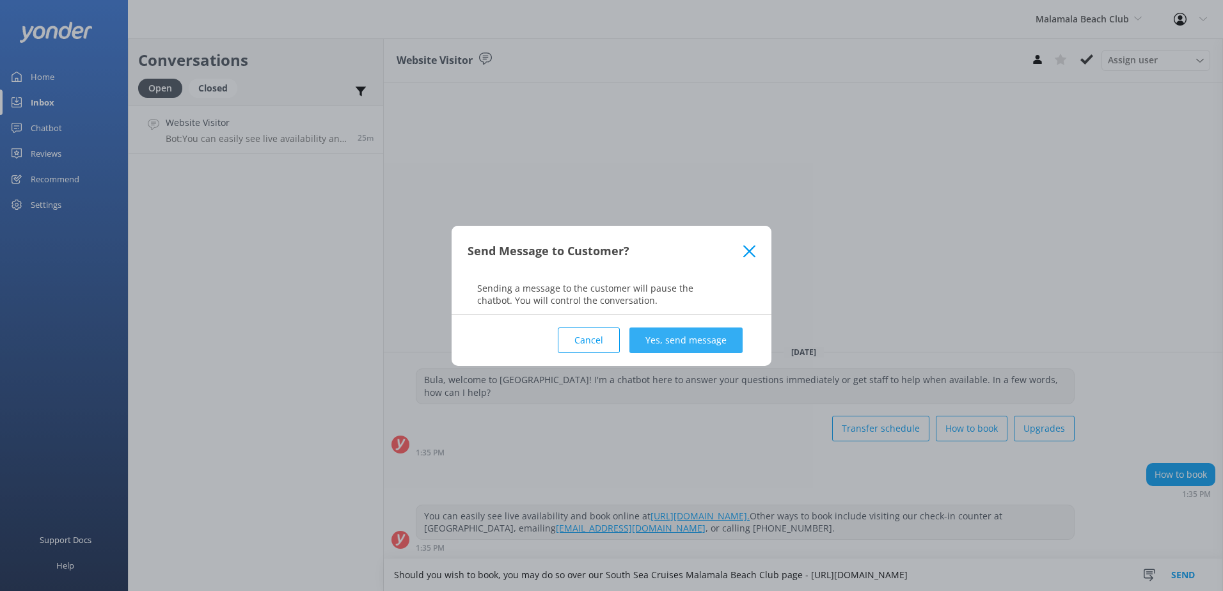
click at [693, 334] on button "Yes, send message" at bounding box center [685, 340] width 113 height 26
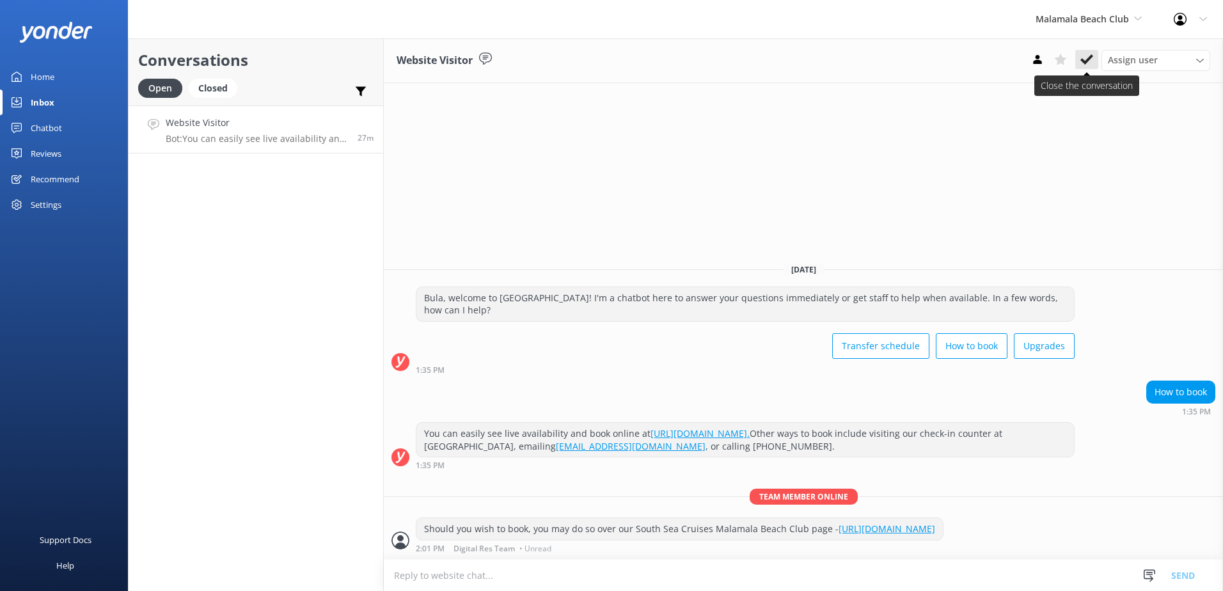
click at [1087, 55] on icon at bounding box center [1086, 59] width 13 height 13
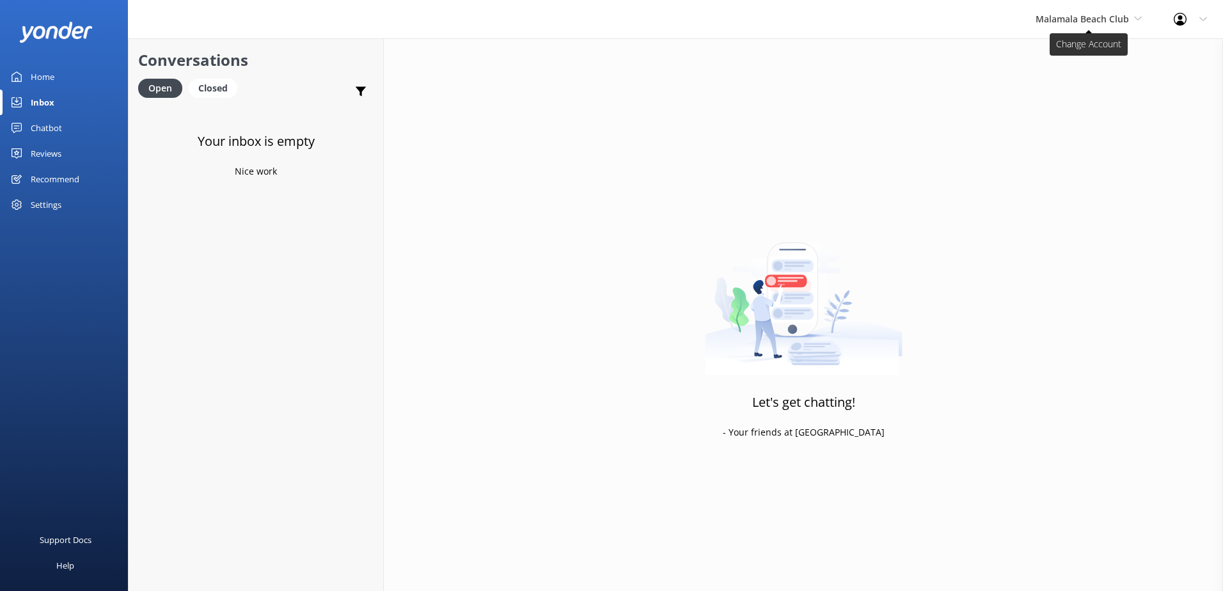
click at [1104, 15] on span "Malamala Beach Club" at bounding box center [1081, 19] width 93 height 12
drag, startPoint x: 55, startPoint y: 124, endPoint x: 52, endPoint y: 136, distance: 11.9
click at [55, 123] on div "Chatbot" at bounding box center [46, 128] width 31 height 26
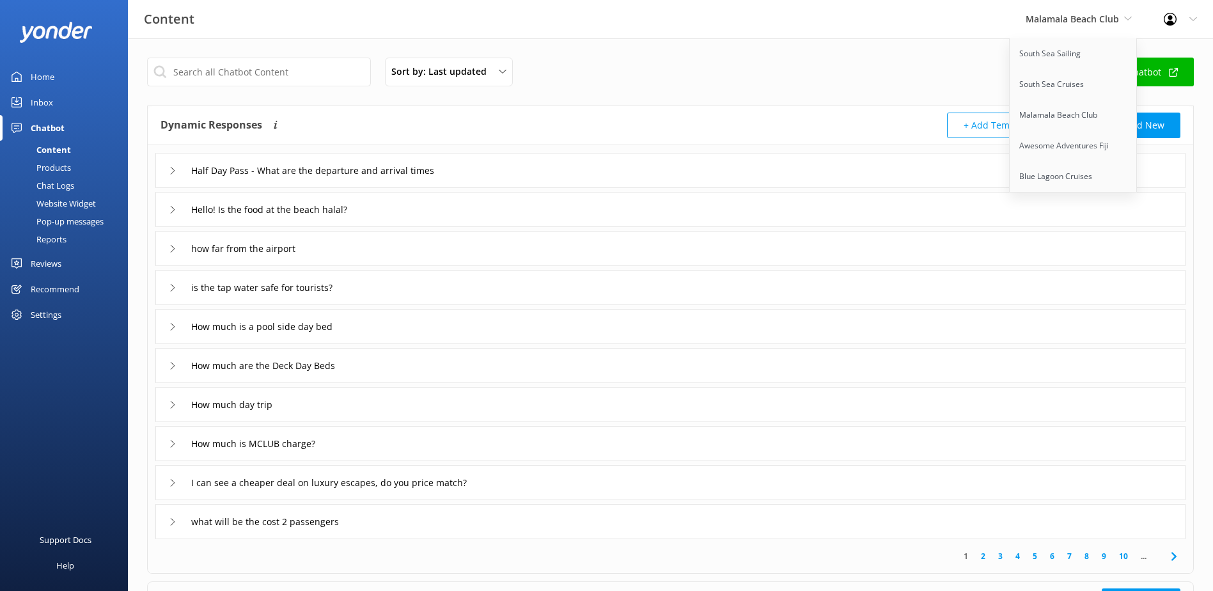
click at [55, 184] on div "Chat Logs" at bounding box center [41, 186] width 67 height 18
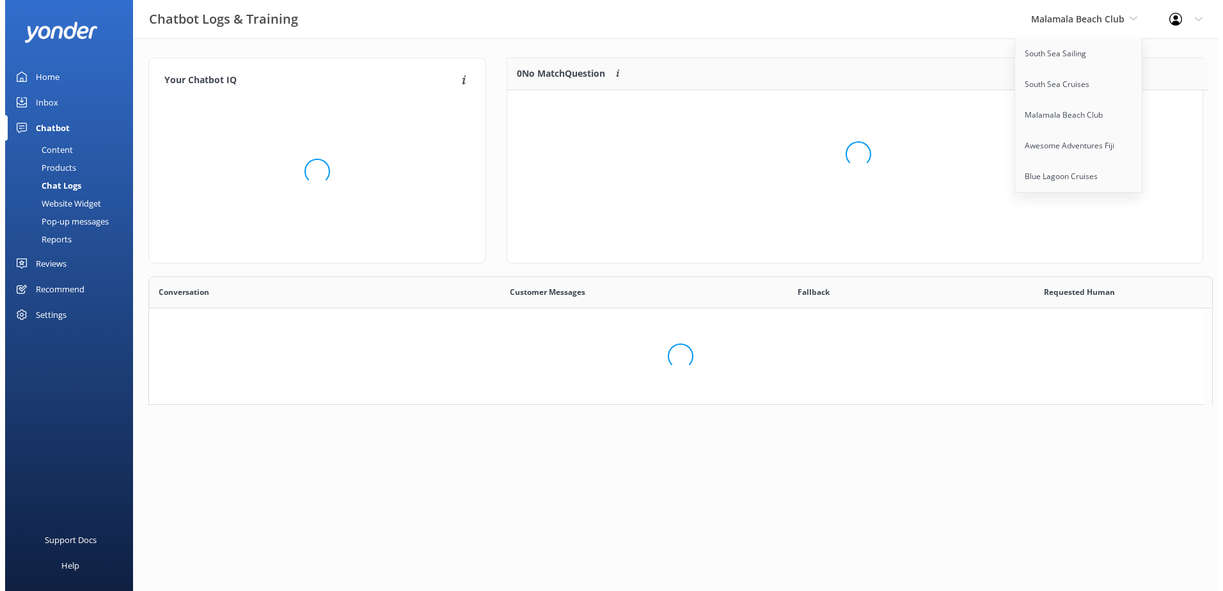
scroll to position [10, 10]
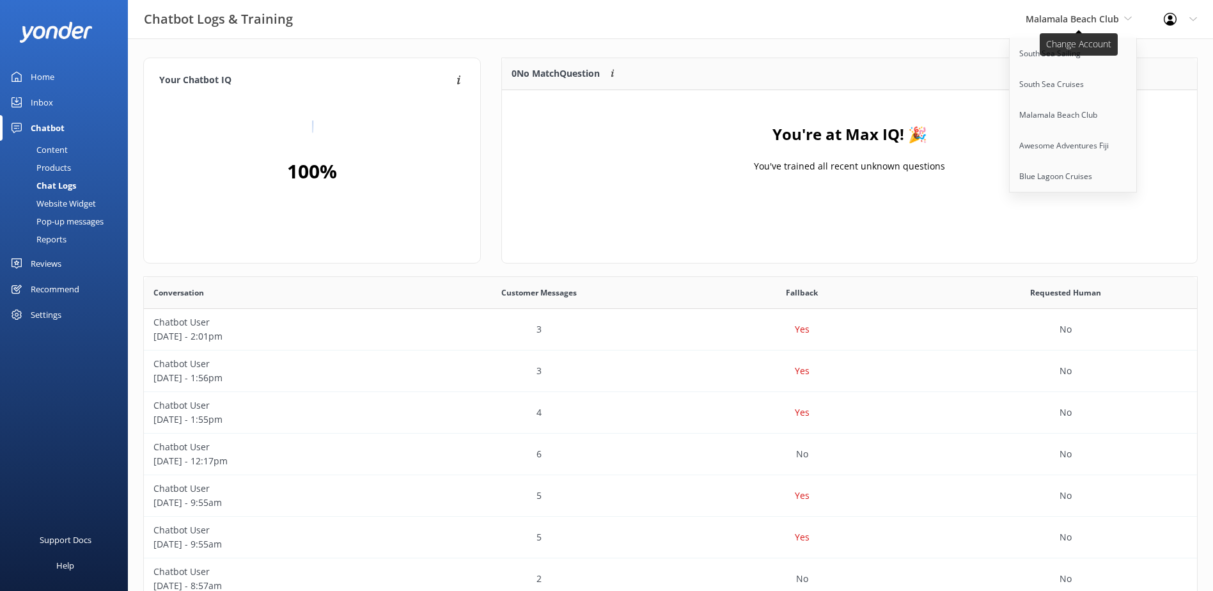
click at [1101, 22] on span "Malamala Beach Club" at bounding box center [1072, 19] width 93 height 12
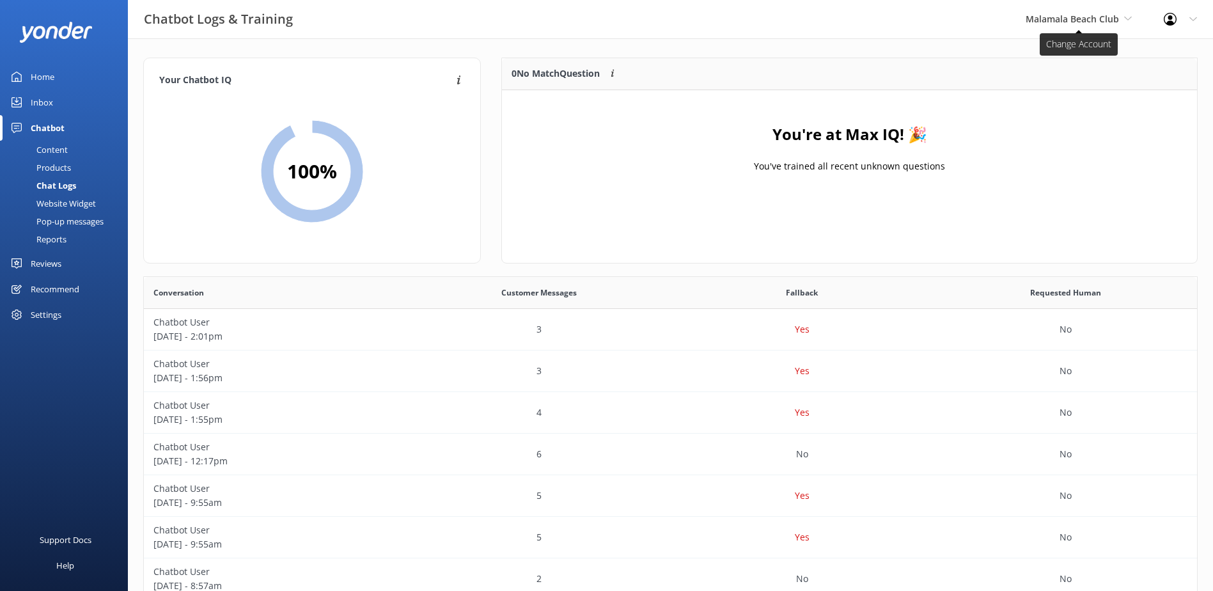
click at [1098, 26] on span "Malamala Beach Club" at bounding box center [1079, 19] width 106 height 14
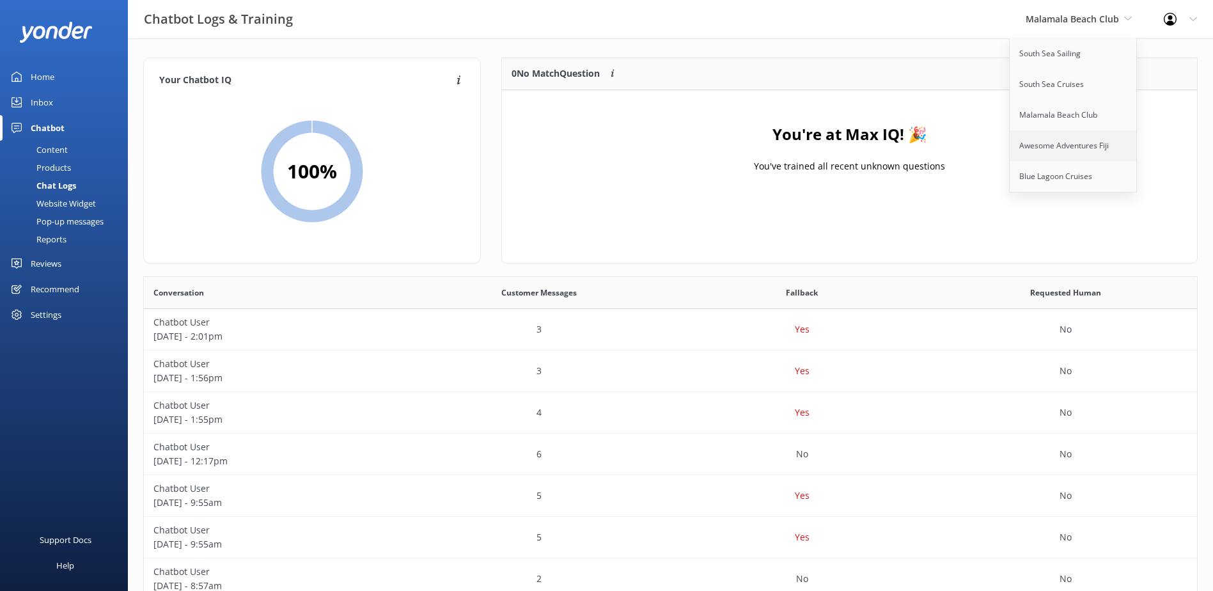
click at [1065, 146] on link "Awesome Adventures Fiji" at bounding box center [1074, 145] width 128 height 31
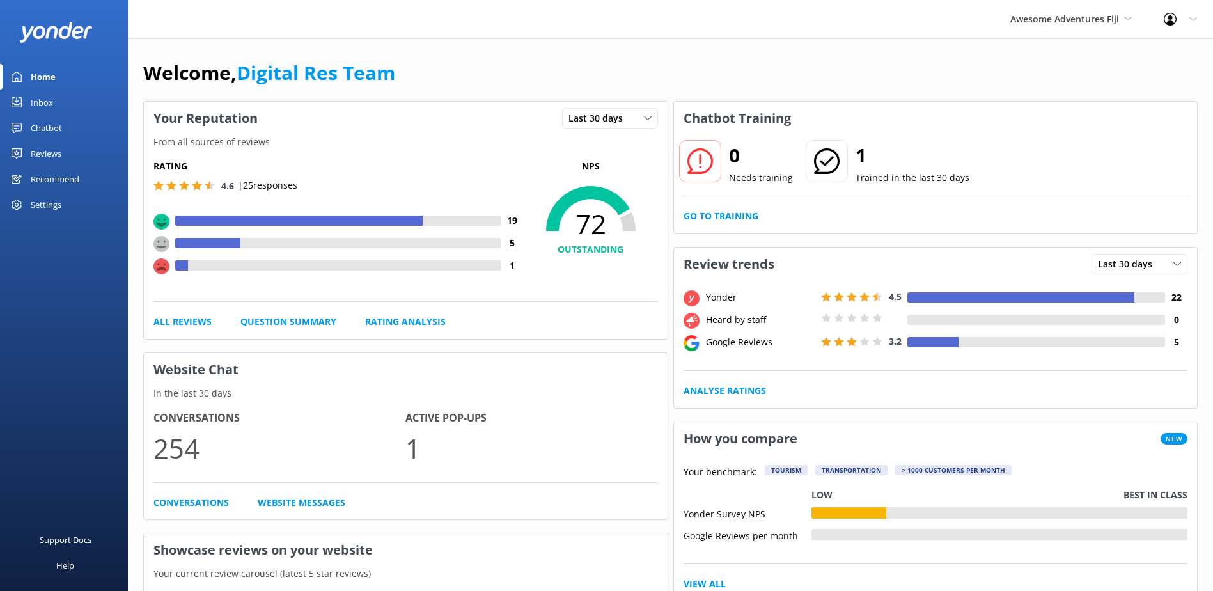
drag, startPoint x: 44, startPoint y: 104, endPoint x: 68, endPoint y: 115, distance: 26.6
click at [44, 104] on div "Inbox" at bounding box center [42, 103] width 22 height 26
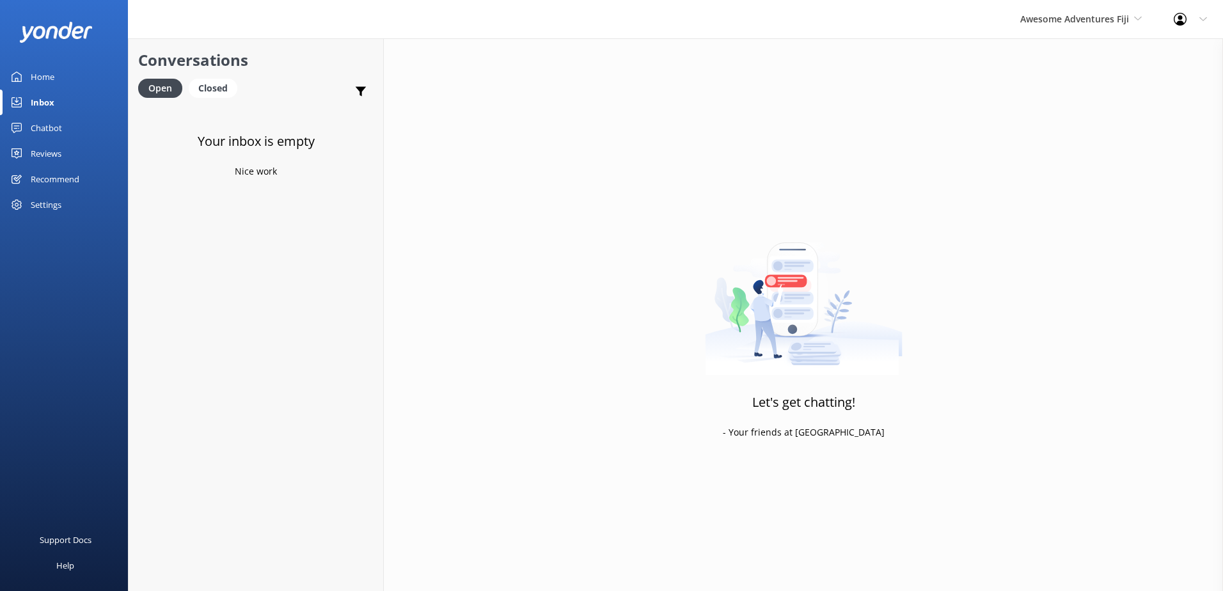
click at [1108, 4] on div "Awesome Adventures Fiji South Sea Sailing South Sea Cruises Malamala Beach Club…" at bounding box center [1080, 19] width 153 height 38
click at [1059, 176] on link "Blue Lagoon Cruises" at bounding box center [1068, 176] width 128 height 31
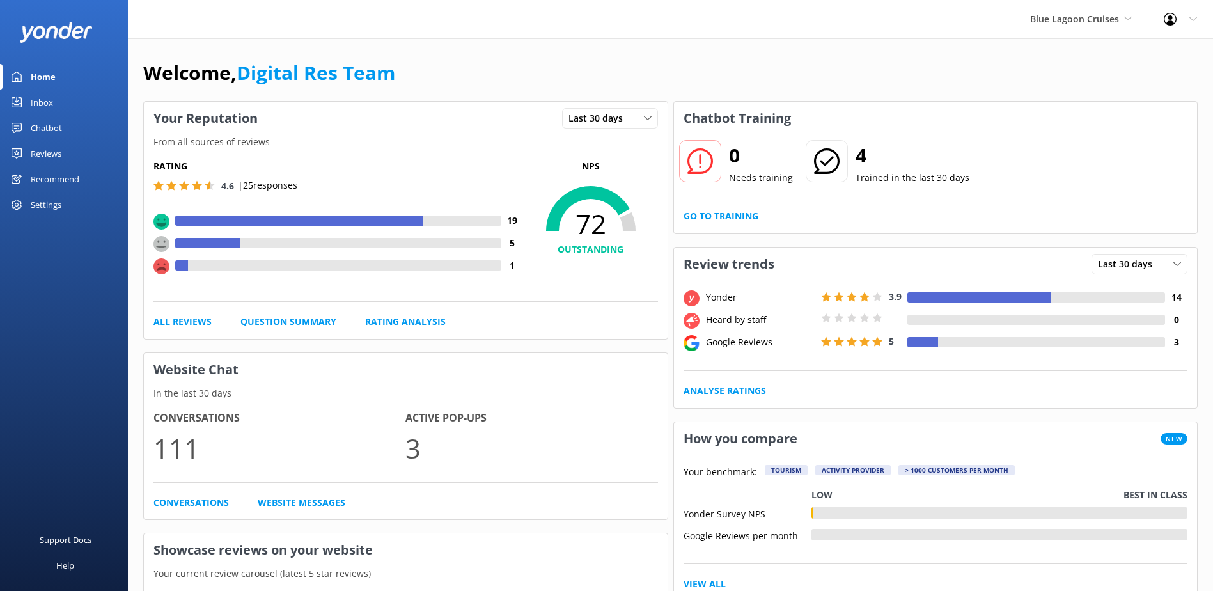
click at [39, 102] on div "Inbox" at bounding box center [42, 103] width 22 height 26
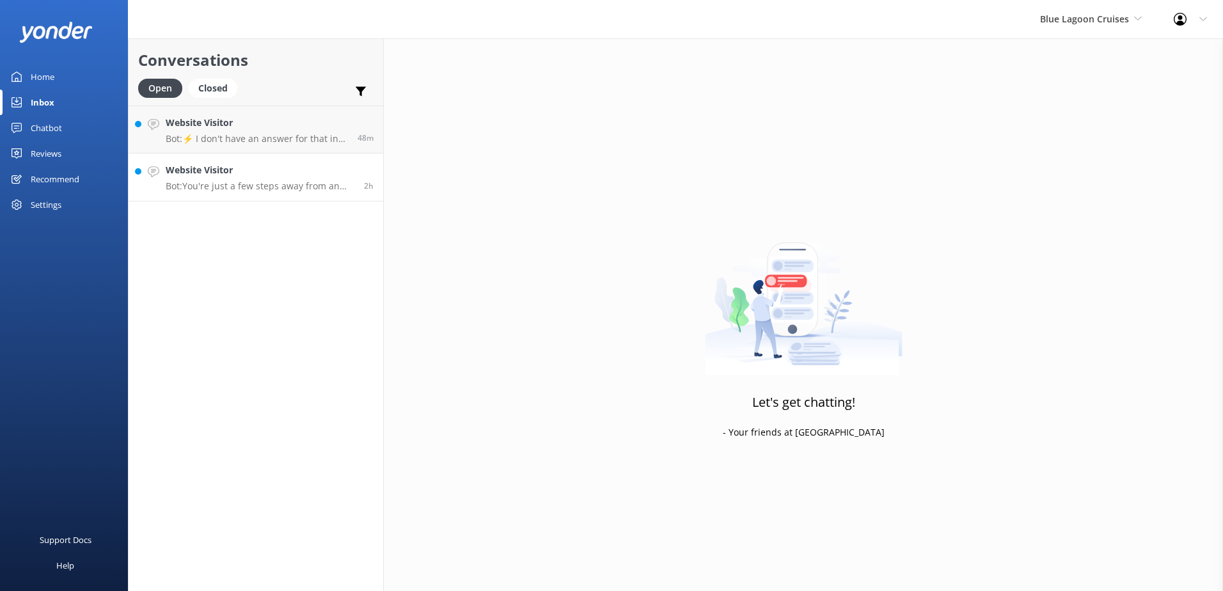
click at [300, 174] on h4 "Website Visitor" at bounding box center [260, 170] width 189 height 14
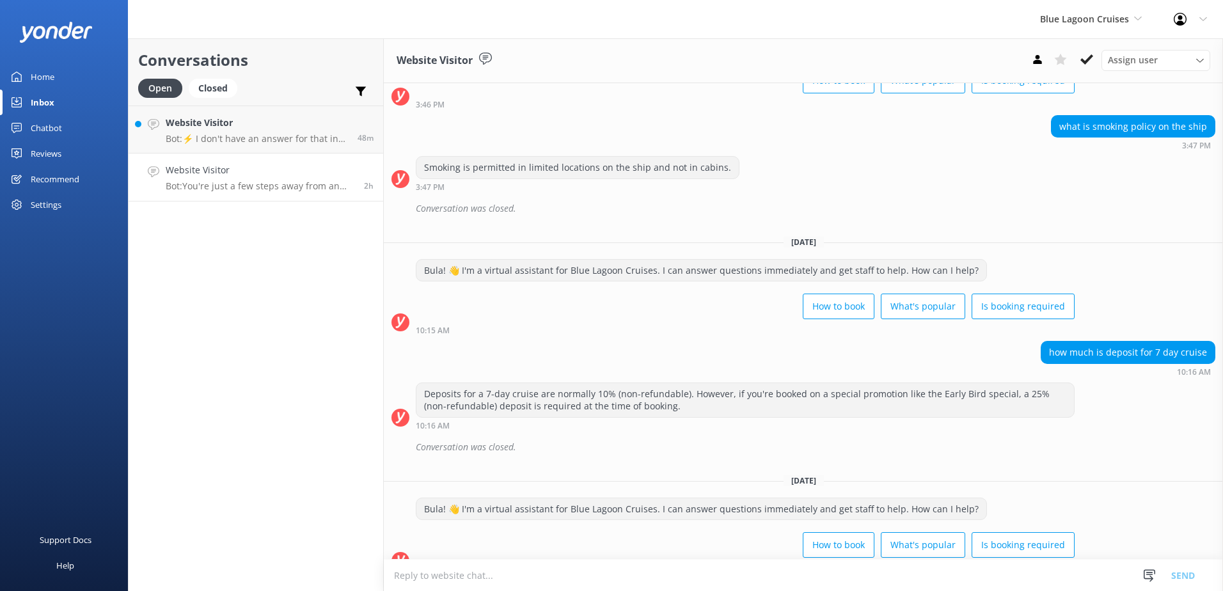
scroll to position [212, 0]
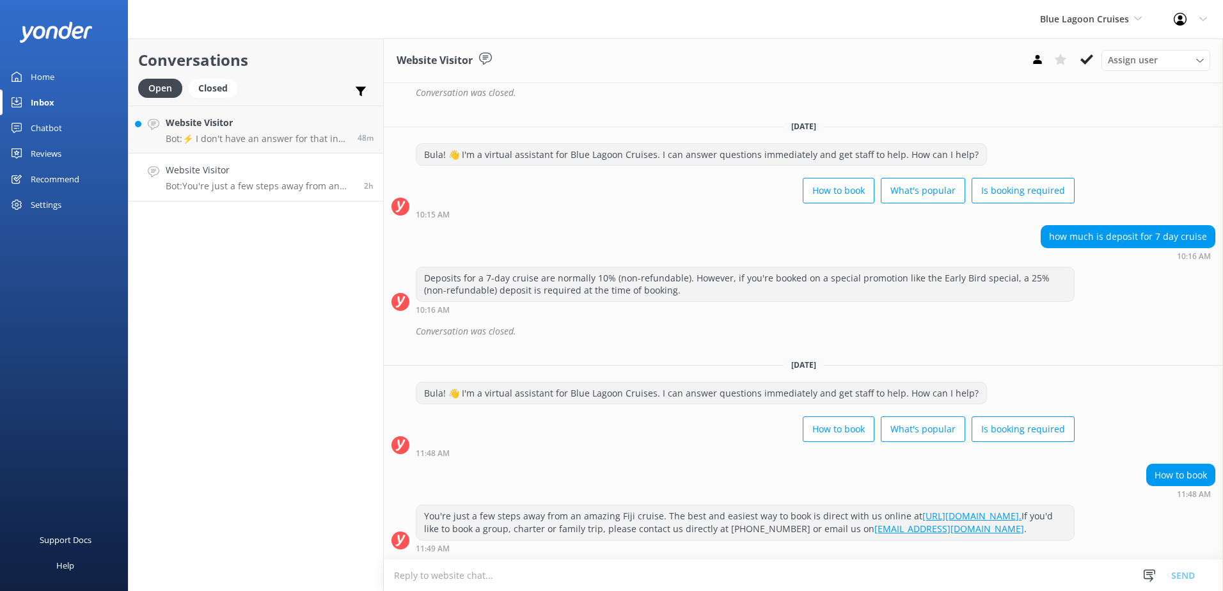
click at [922, 515] on link "https://apps.customlinc.com.au/southseacruises/BookingCat/Availability/?ParentC…" at bounding box center [971, 516] width 99 height 12
click at [922, 519] on link "[URL][DOMAIN_NAME]." at bounding box center [971, 516] width 99 height 12
click at [1080, 63] on icon at bounding box center [1086, 59] width 13 height 13
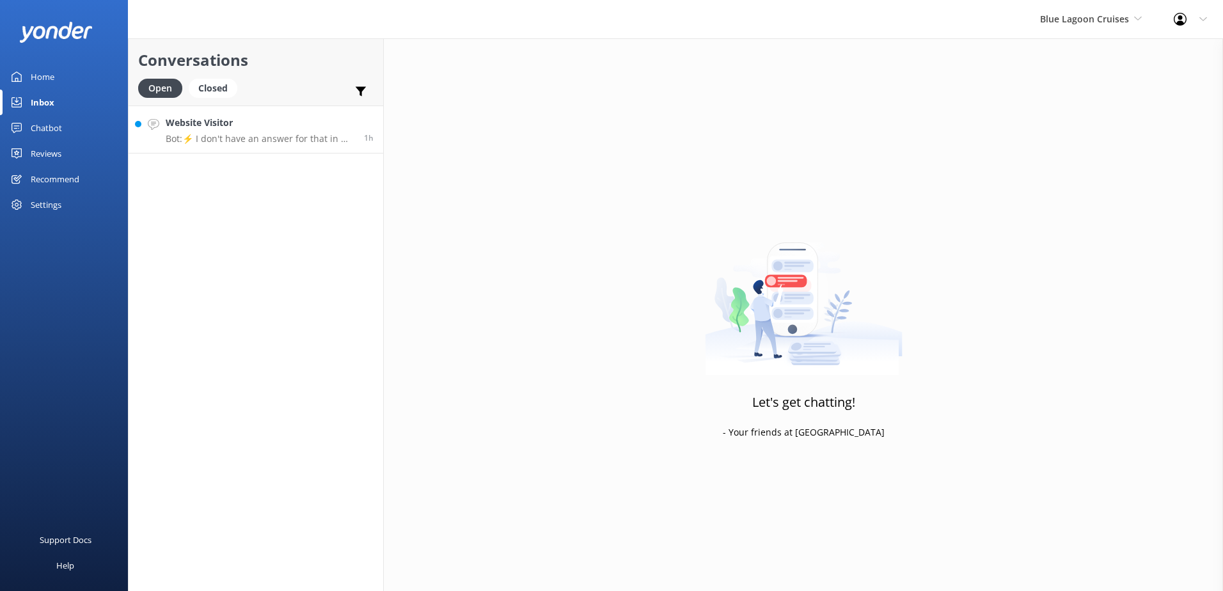
click at [352, 123] on h4 "Website Visitor" at bounding box center [260, 123] width 189 height 14
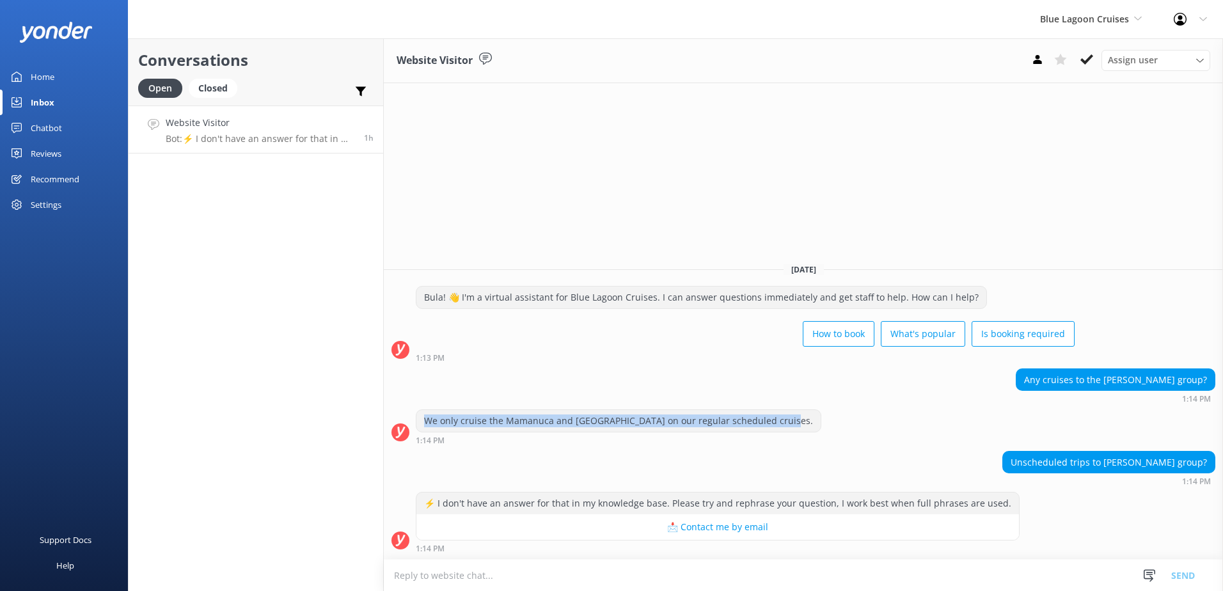
drag, startPoint x: 422, startPoint y: 418, endPoint x: 785, endPoint y: 432, distance: 362.9
click at [785, 432] on div "We only cruise the Mamanuca and Yasawa Islands on our regular scheduled cruises…" at bounding box center [803, 426] width 839 height 35
copy div "We only cruise the Mamanuca and Yasawa Islands on our regular scheduled cruises."
click at [726, 583] on textarea at bounding box center [803, 575] width 839 height 31
paste textarea "We only cruise the Mamanuca and Yasawa Islands on our regular scheduled cruises."
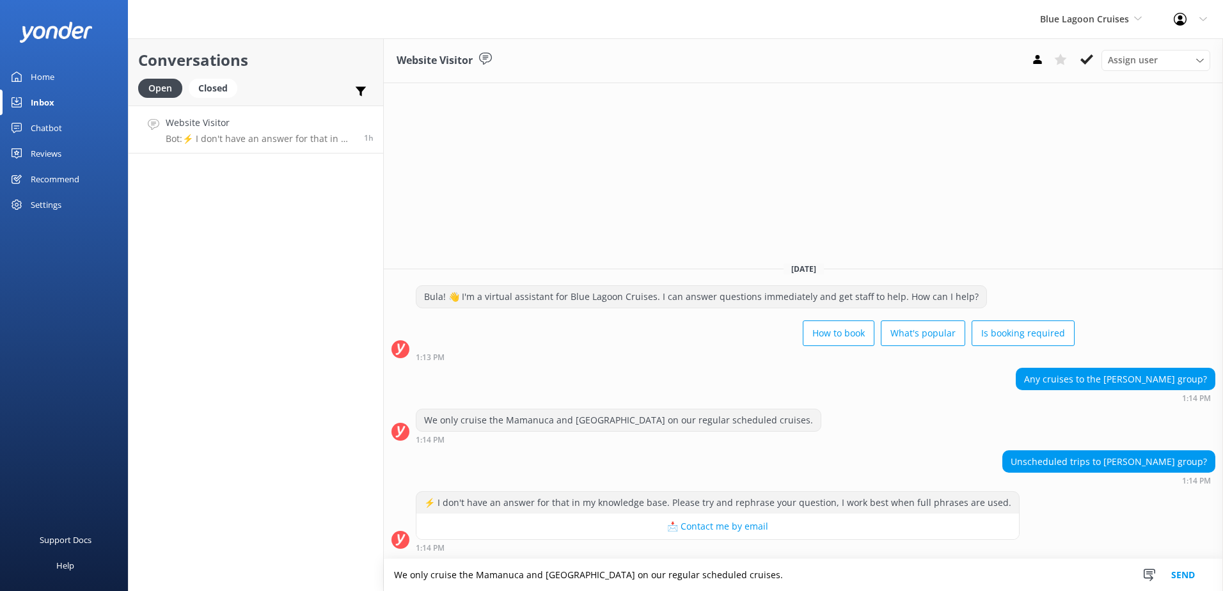
click at [394, 579] on textarea "We only cruise the Mamanuca and Yasawa Islands on our regular scheduled cruises." at bounding box center [803, 575] width 839 height 32
click at [867, 575] on textarea "Please be advised that we only cruise the Mamanuca and Yasawa Islands on our re…" at bounding box center [803, 575] width 839 height 32
type textarea "Please be advised that we only cruise the Mamanuca and Yasawa Islands on our re…"
click at [1177, 570] on button "Send" at bounding box center [1183, 575] width 48 height 32
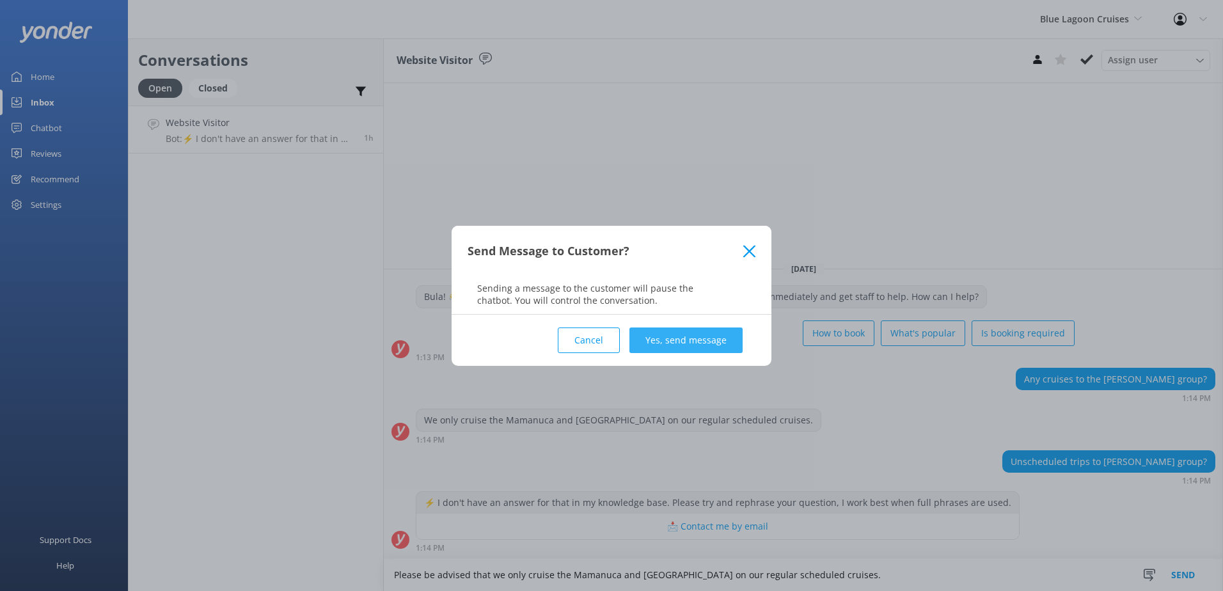
click at [706, 342] on button "Yes, send message" at bounding box center [685, 340] width 113 height 26
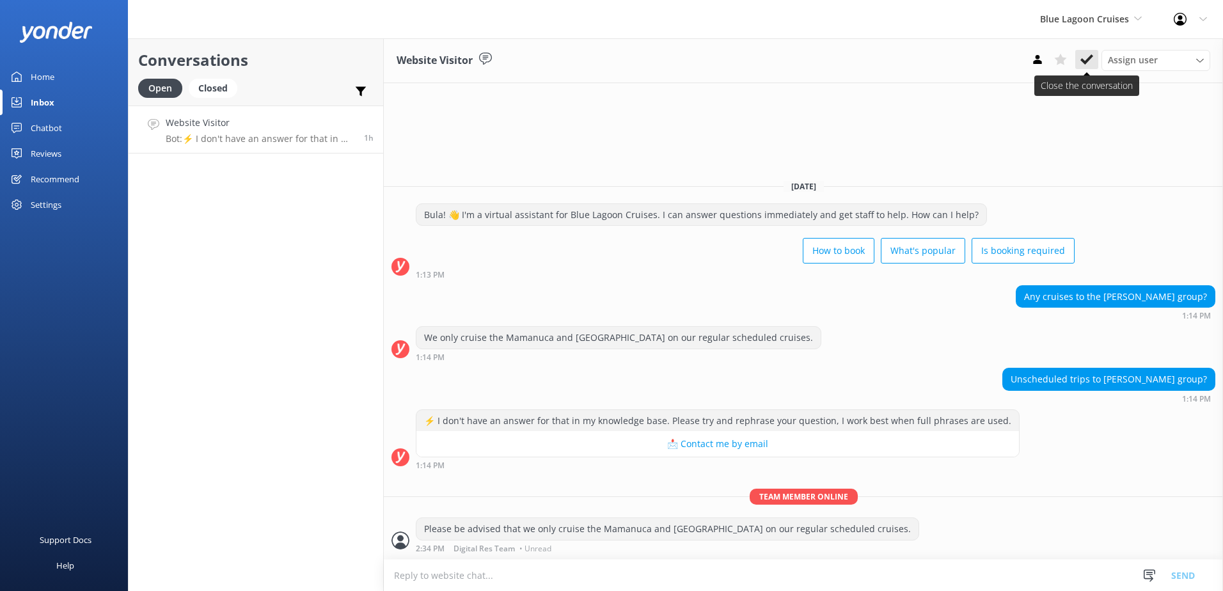
click at [1088, 59] on use at bounding box center [1086, 59] width 13 height 10
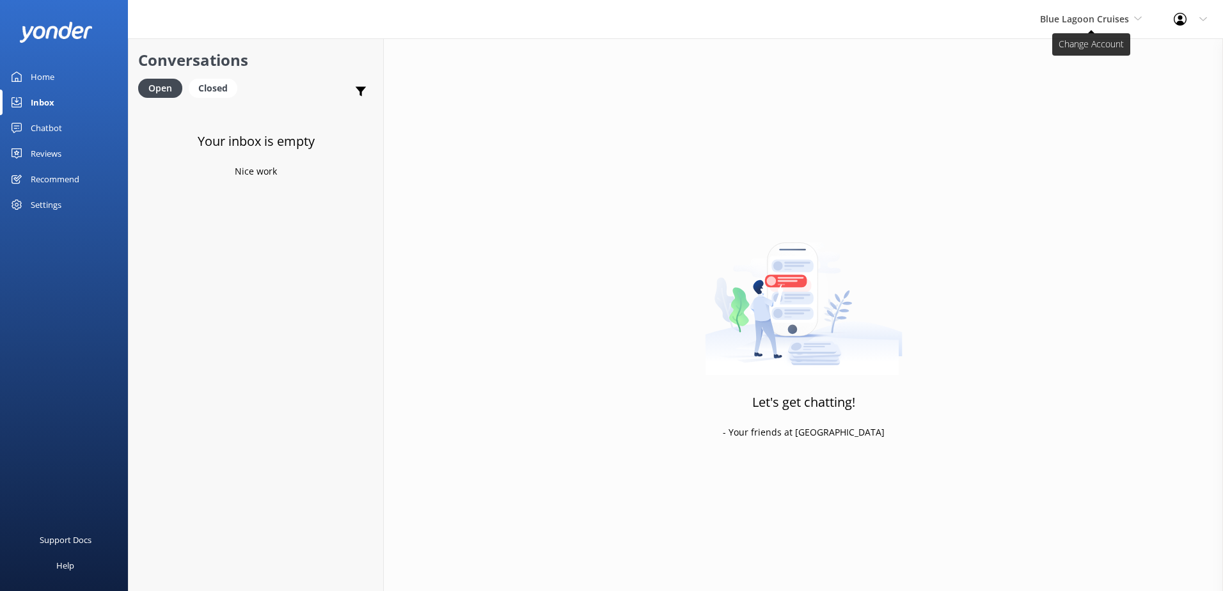
click at [1103, 26] on div "Blue Lagoon Cruises South Sea Sailing South Sea Cruises Malamala Beach Club Awe…" at bounding box center [1091, 19] width 134 height 38
click at [822, 146] on div "Let's get chatting! - Your friends at Yonder" at bounding box center [803, 333] width 839 height 591
